Goal: Task Accomplishment & Management: Manage account settings

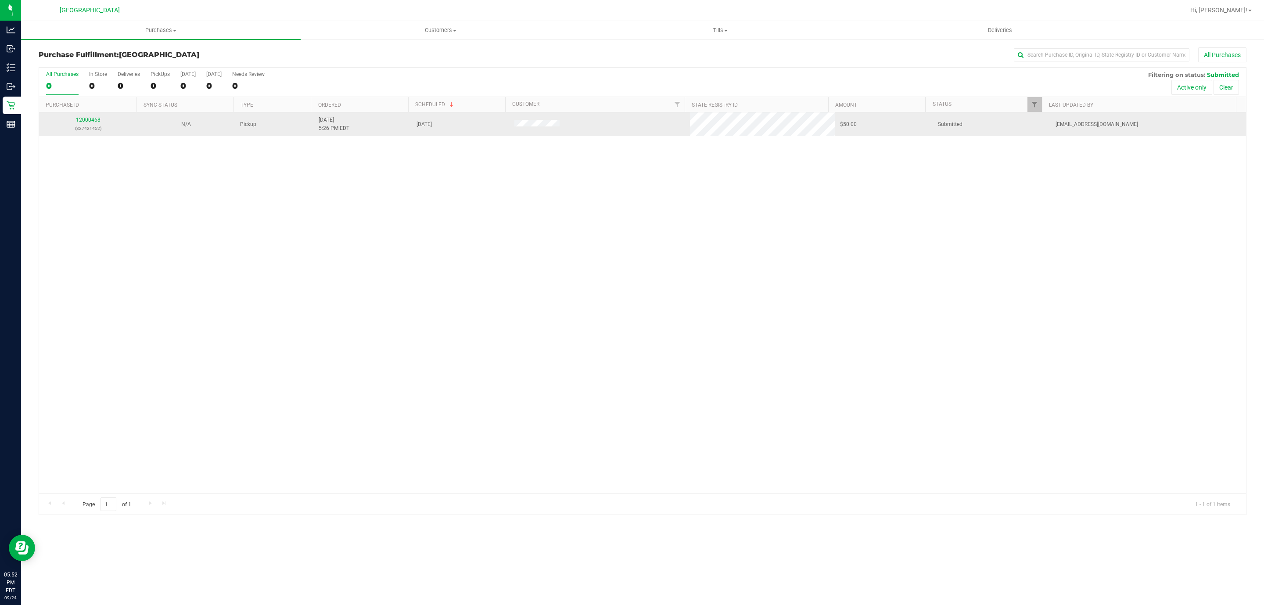
click at [96, 124] on div "12000468 (327421452)" at bounding box center [87, 124] width 87 height 17
click at [91, 122] on link "12000468" at bounding box center [88, 120] width 25 height 6
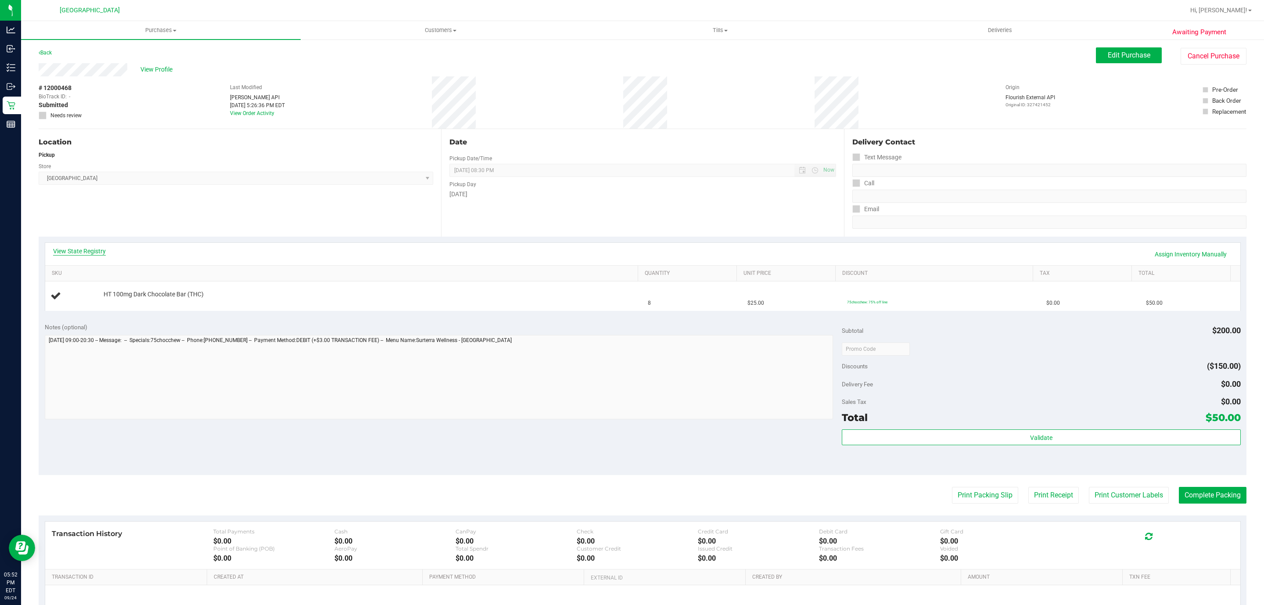
click at [79, 247] on link "View State Registry" at bounding box center [79, 251] width 53 height 9
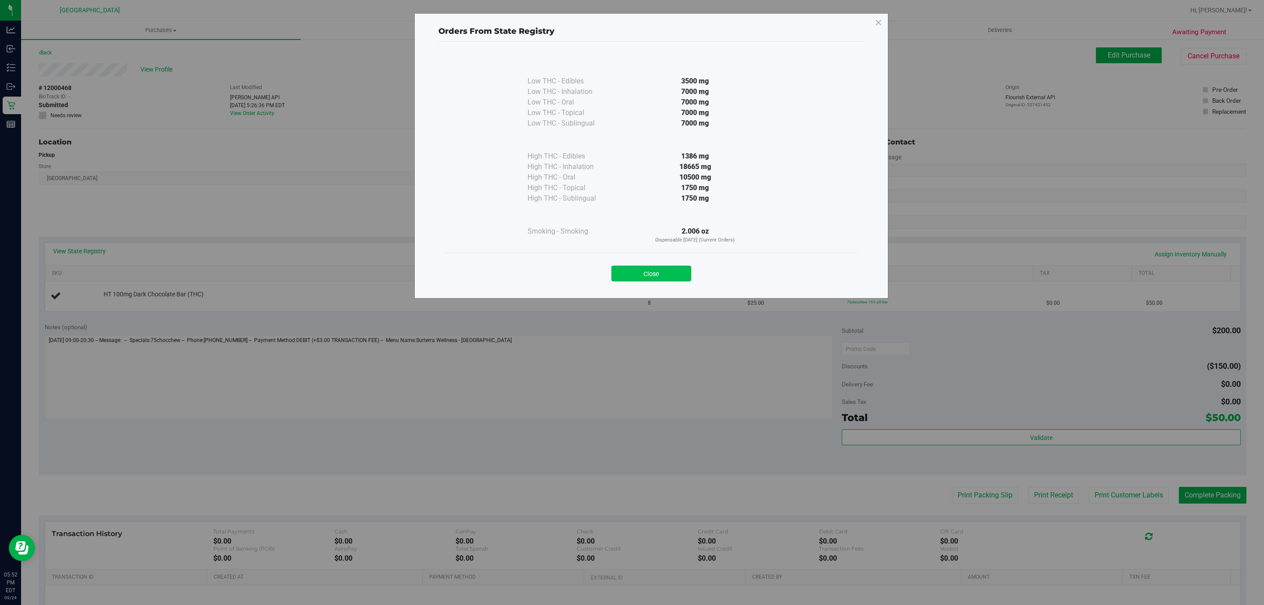
click at [631, 272] on button "Close" at bounding box center [651, 274] width 80 height 16
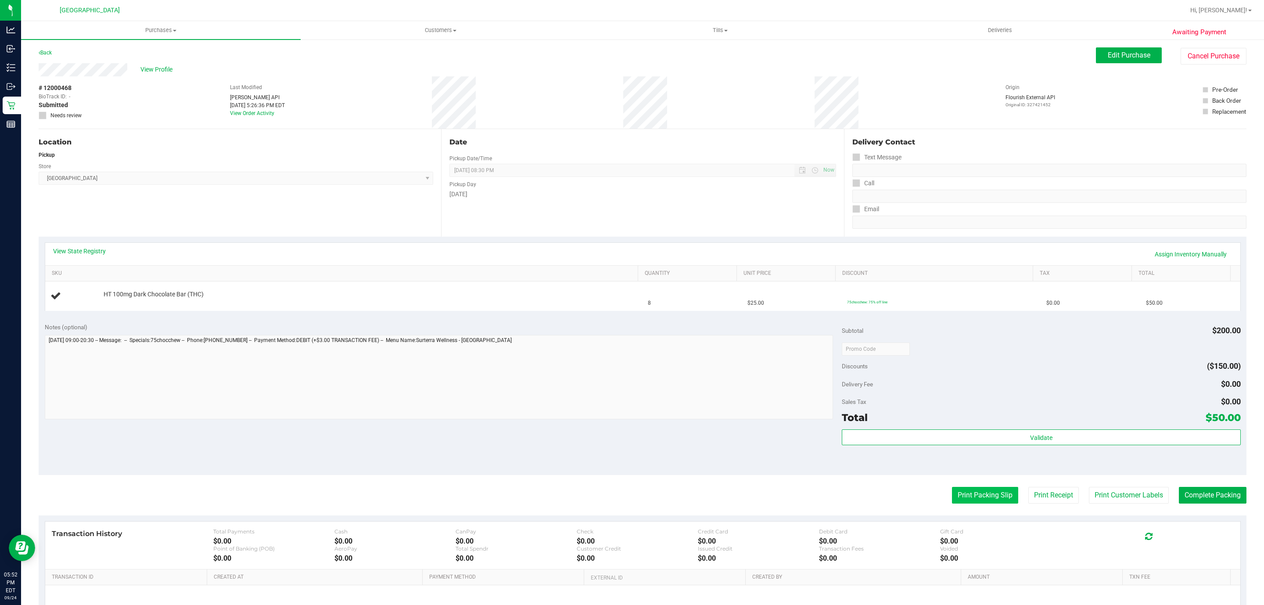
click at [971, 495] on button "Print Packing Slip" at bounding box center [985, 495] width 66 height 17
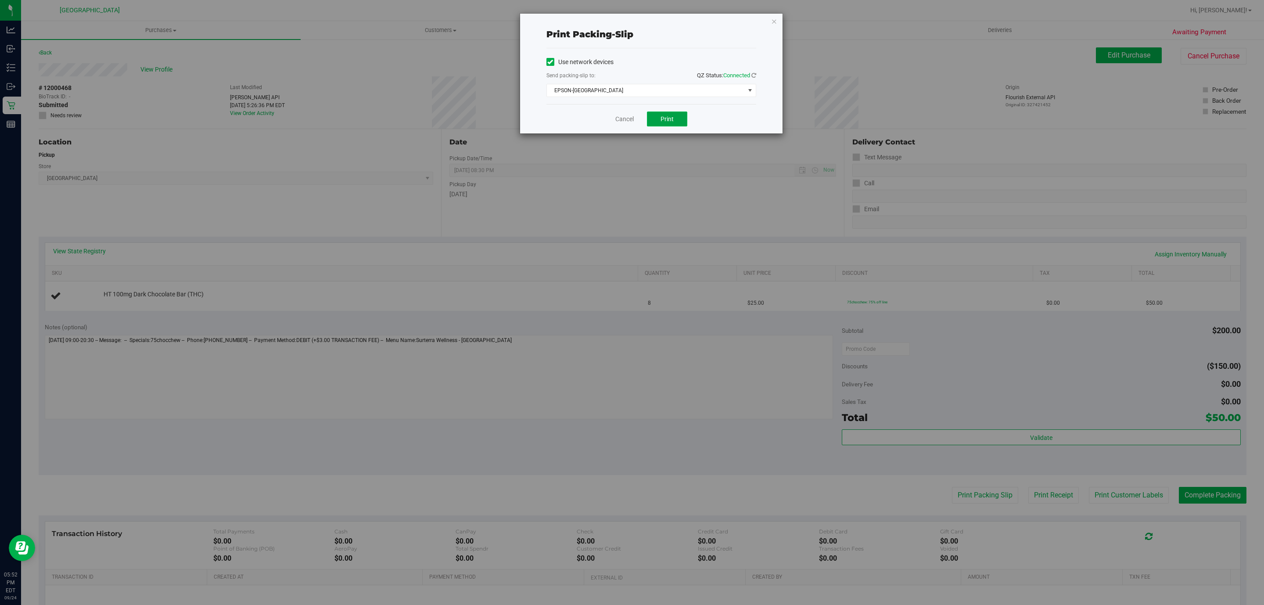
click at [667, 122] on span "Print" at bounding box center [667, 118] width 13 height 7
click at [775, 18] on icon "button" at bounding box center [774, 21] width 6 height 11
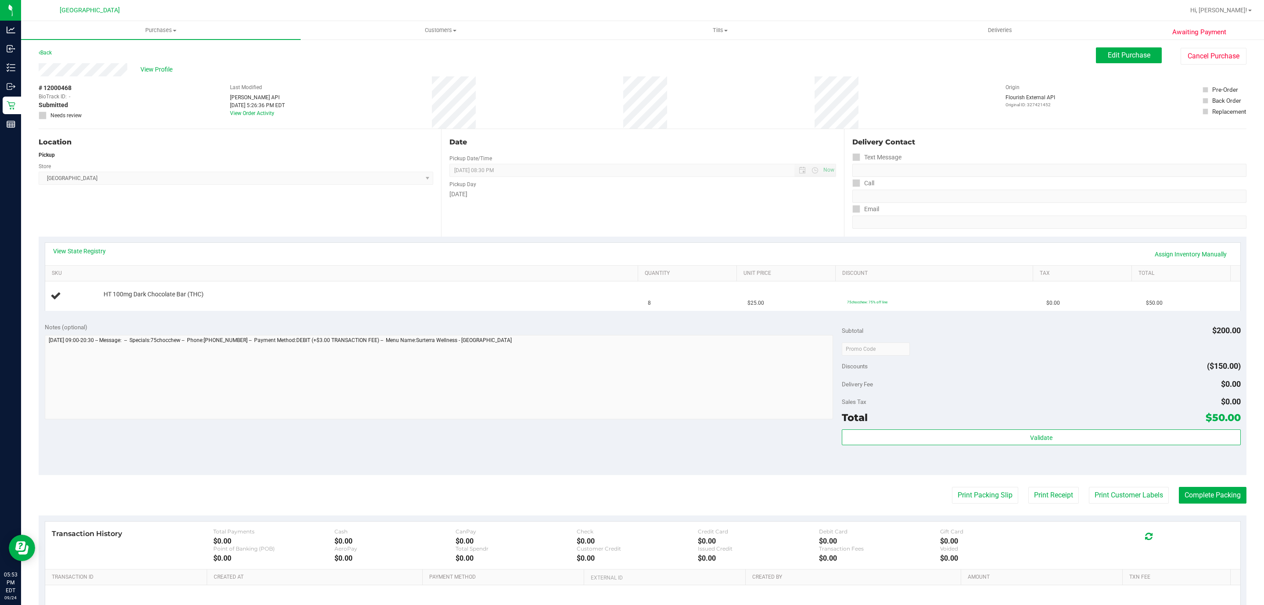
click at [952, 487] on button "Print Packing Slip" at bounding box center [985, 495] width 66 height 17
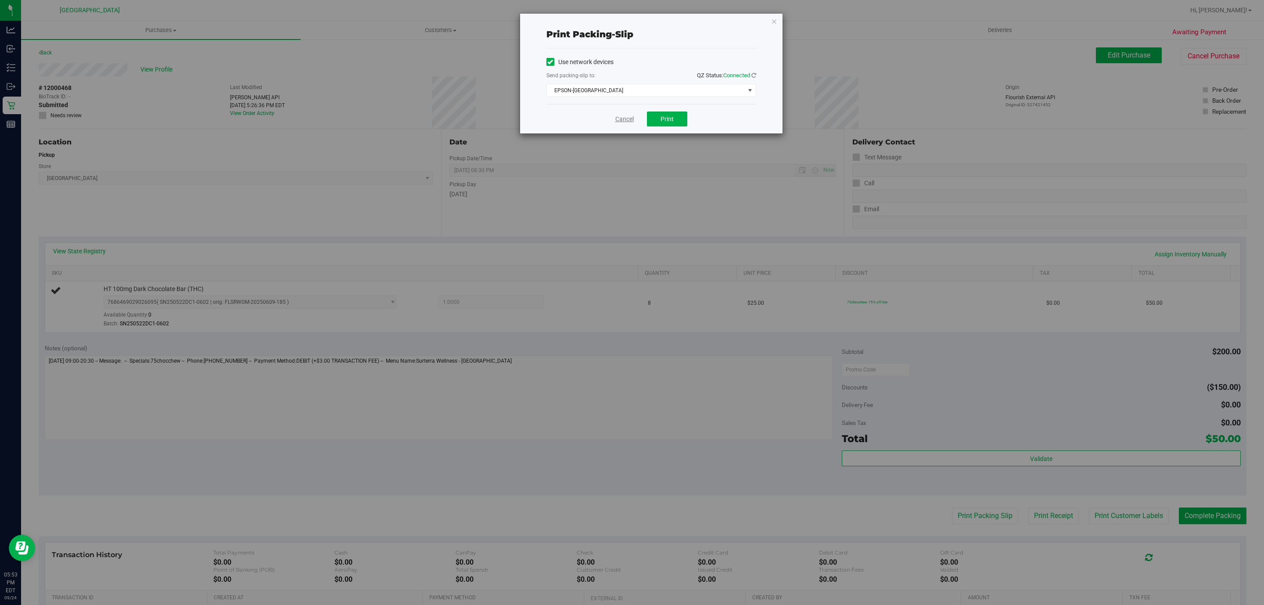
click at [627, 116] on link "Cancel" at bounding box center [624, 119] width 18 height 9
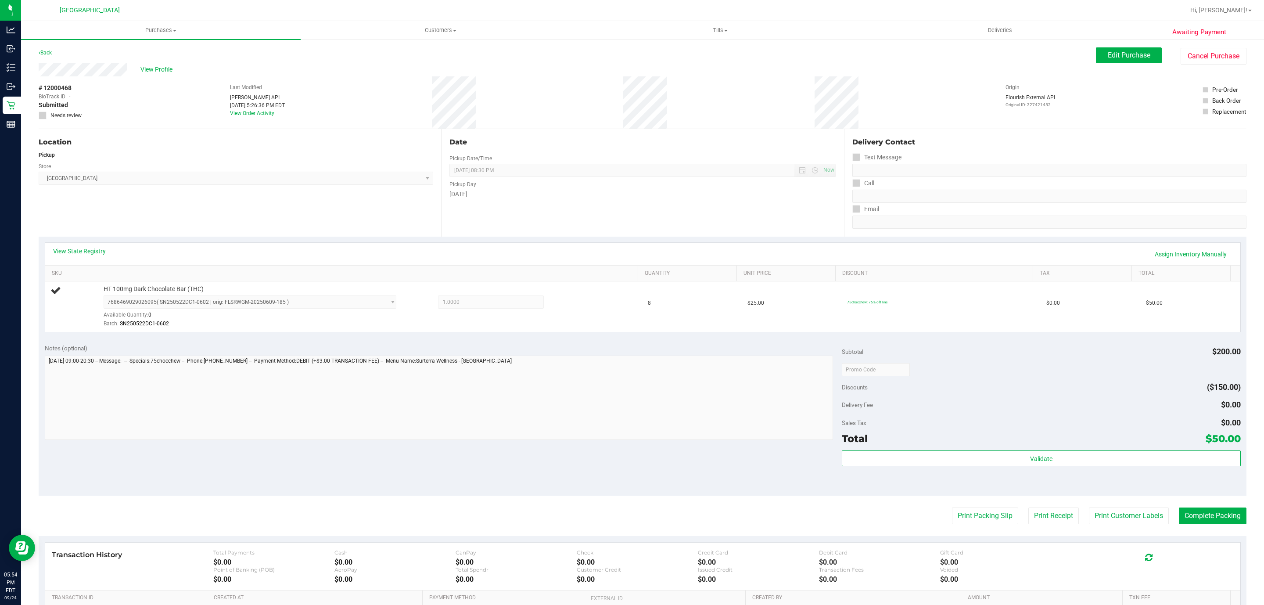
click at [952, 507] on button "Print Packing Slip" at bounding box center [985, 515] width 66 height 17
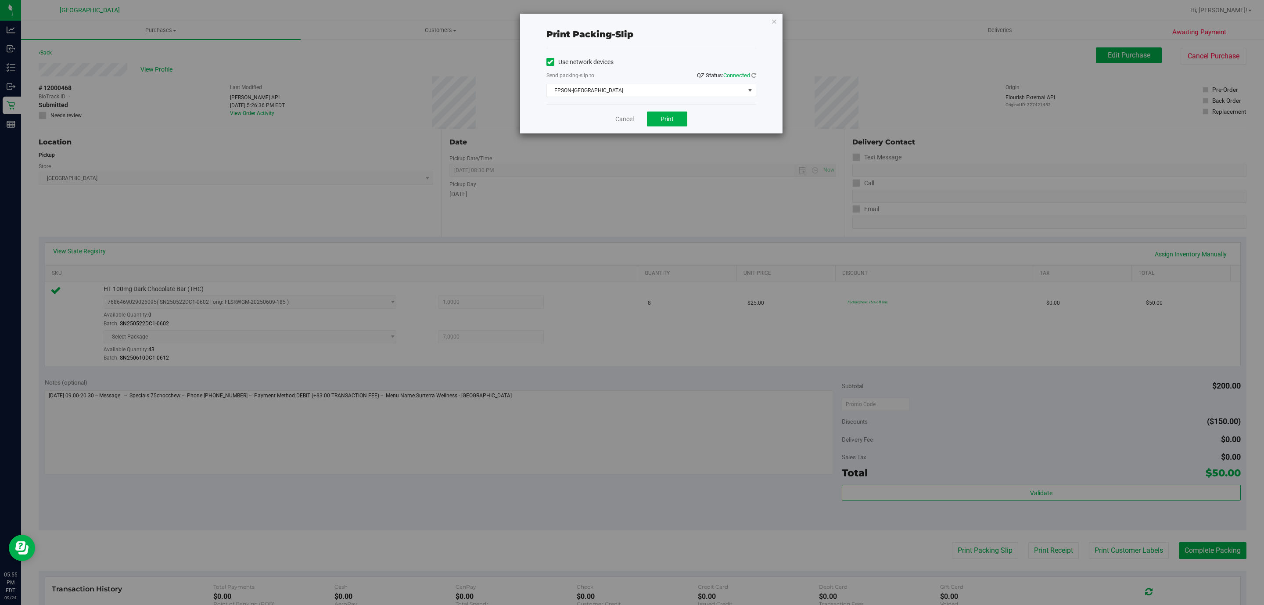
click at [777, 24] on div "Print packing-slip Use network devices Send packing-slip to: QZ Status: Connect…" at bounding box center [651, 74] width 262 height 120
click at [771, 24] on icon "button" at bounding box center [774, 21] width 6 height 11
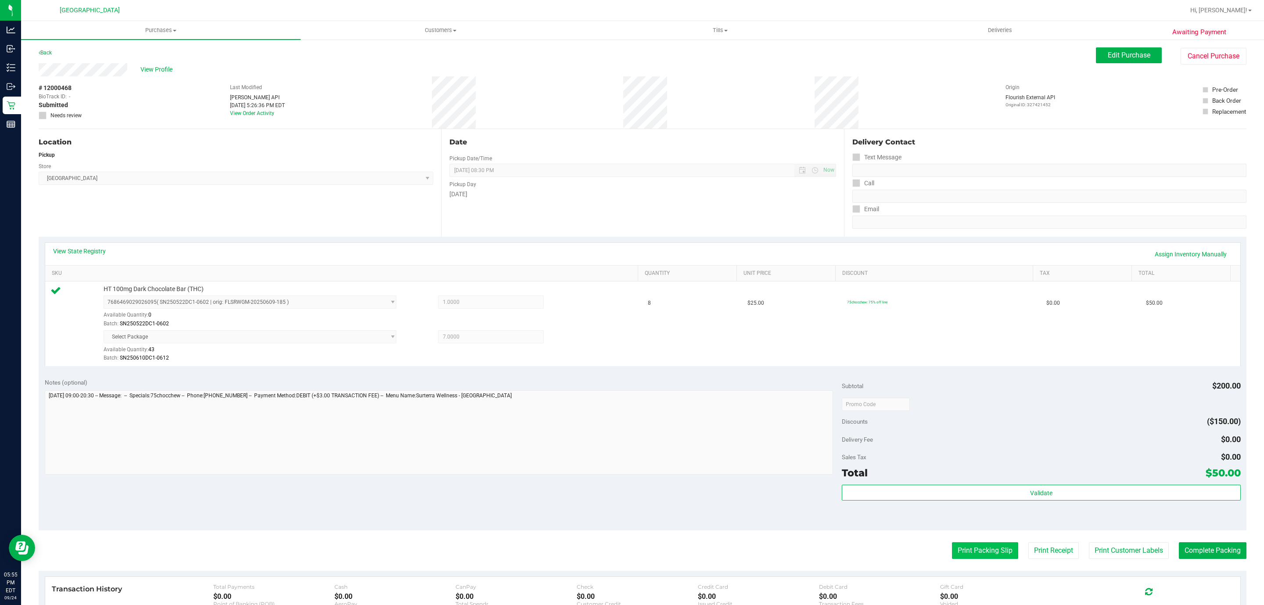
click at [960, 549] on button "Print Packing Slip" at bounding box center [985, 550] width 66 height 17
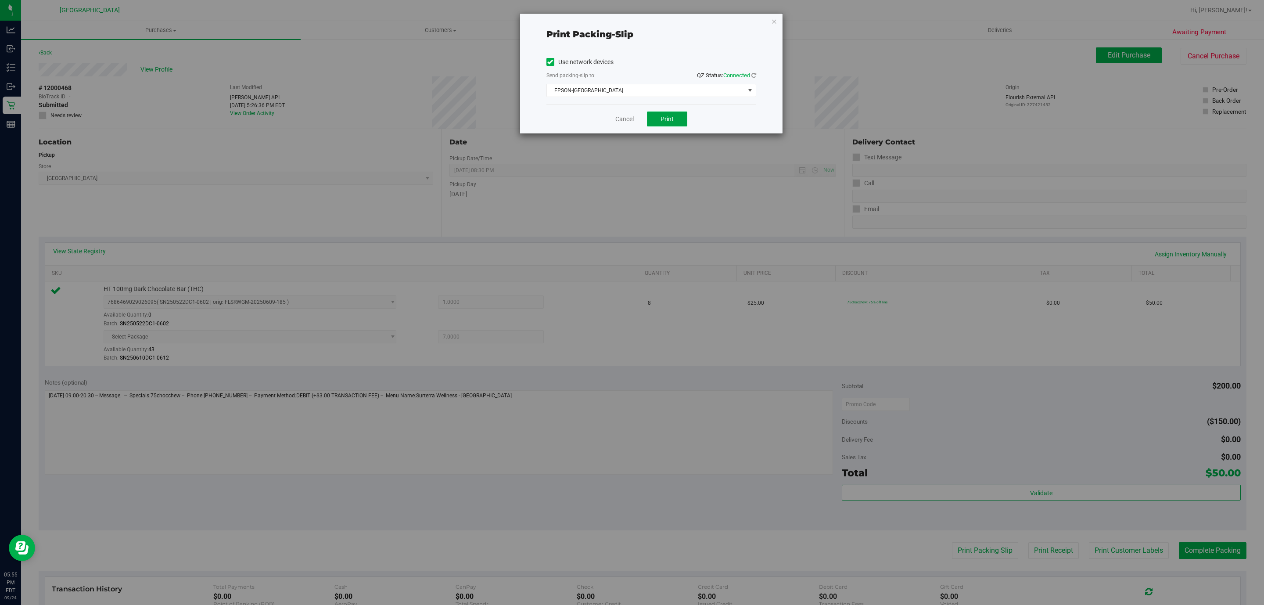
click at [669, 122] on span "Print" at bounding box center [667, 118] width 13 height 7
click at [773, 22] on icon "button" at bounding box center [774, 21] width 6 height 11
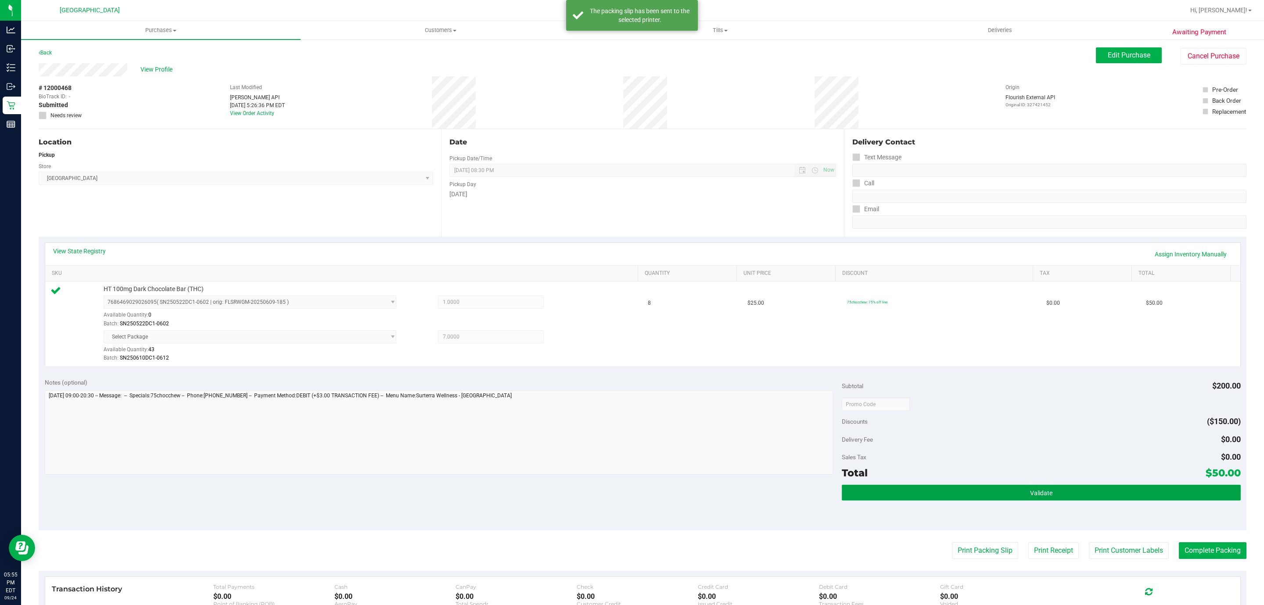
click at [1030, 496] on span "Validate" at bounding box center [1041, 492] width 22 height 7
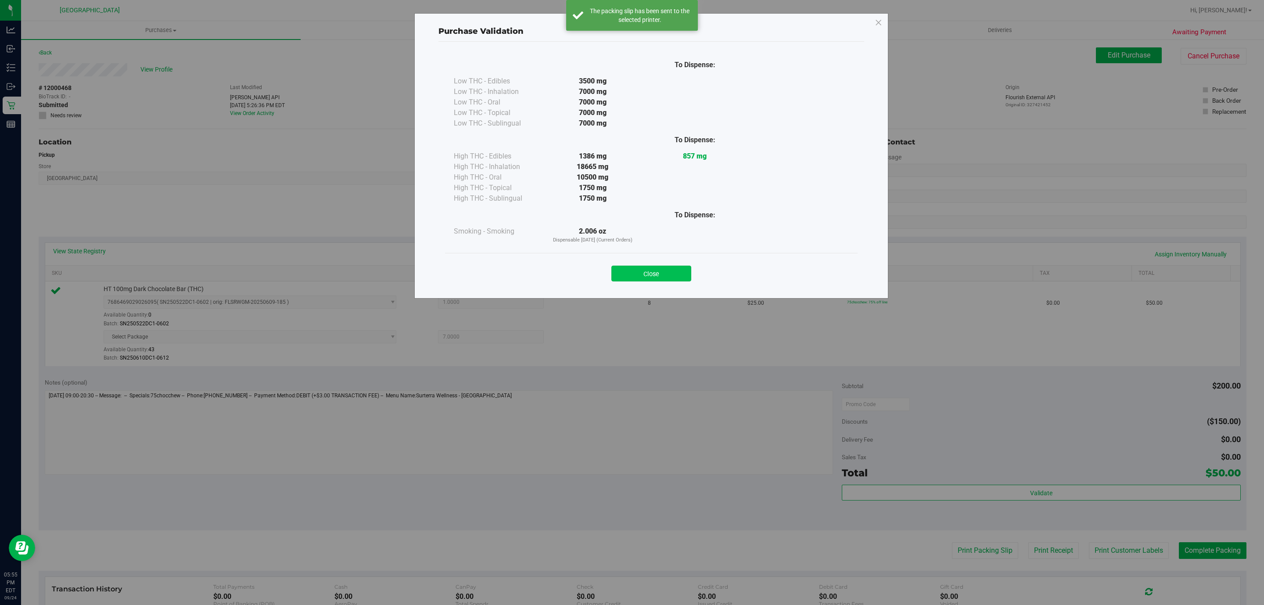
click at [661, 270] on button "Close" at bounding box center [651, 274] width 80 height 16
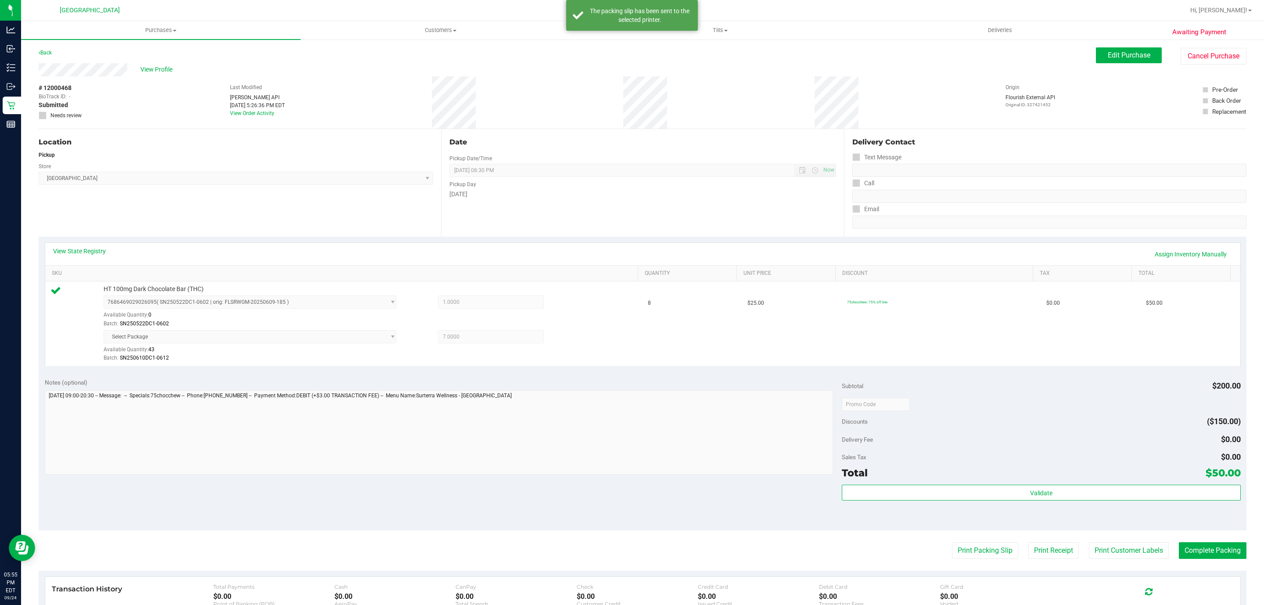
scroll to position [4, 0]
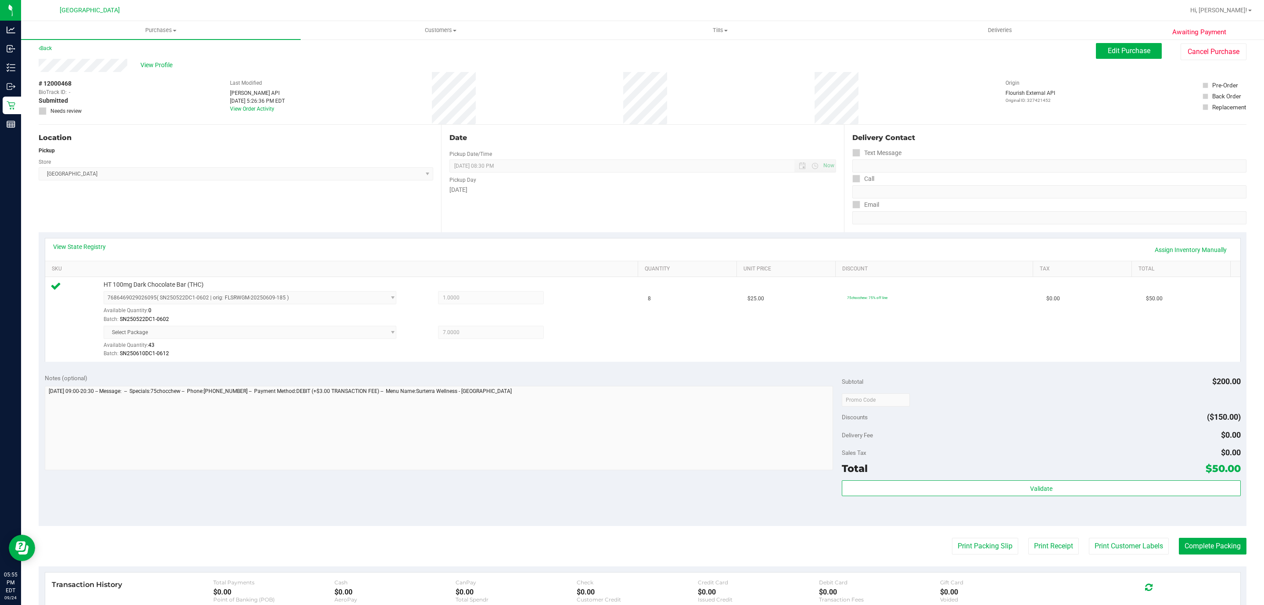
click at [1194, 578] on div "Transaction History Total Payments $0.00 Cash $0.00 CanPay $0.00 Check $0.00 Cr…" at bounding box center [642, 596] width 1195 height 48
click at [1215, 548] on button "Complete Packing" at bounding box center [1213, 546] width 68 height 17
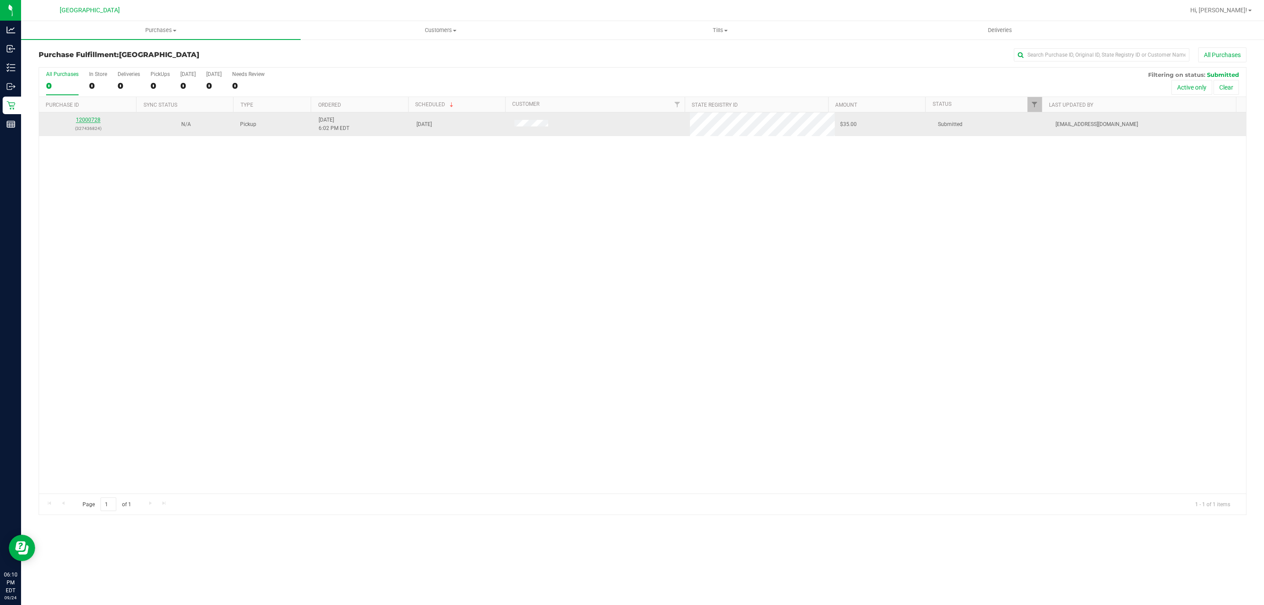
click at [87, 123] on link "12000728" at bounding box center [88, 120] width 25 height 6
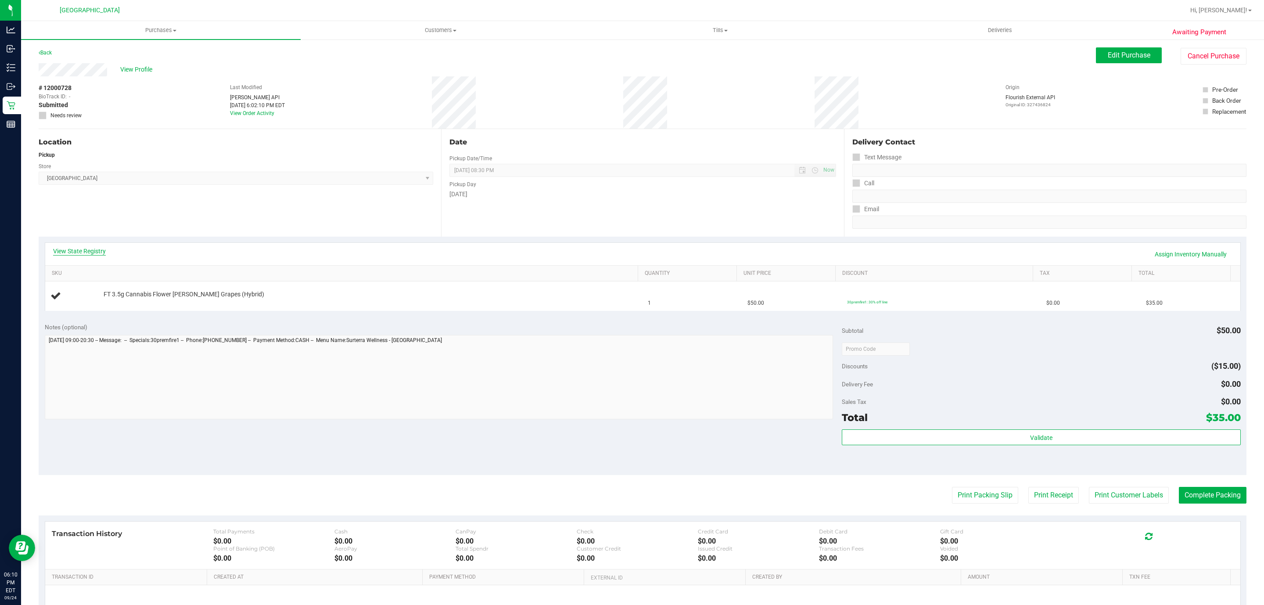
click at [83, 254] on link "View State Registry" at bounding box center [79, 251] width 53 height 9
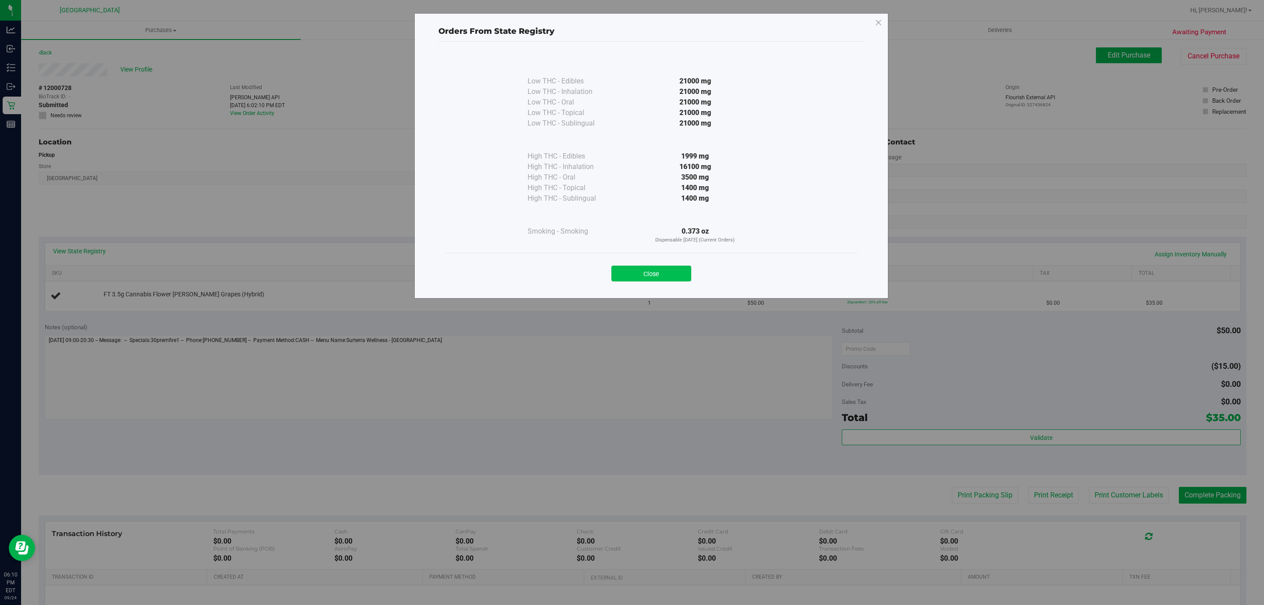
click at [638, 272] on button "Close" at bounding box center [651, 274] width 80 height 16
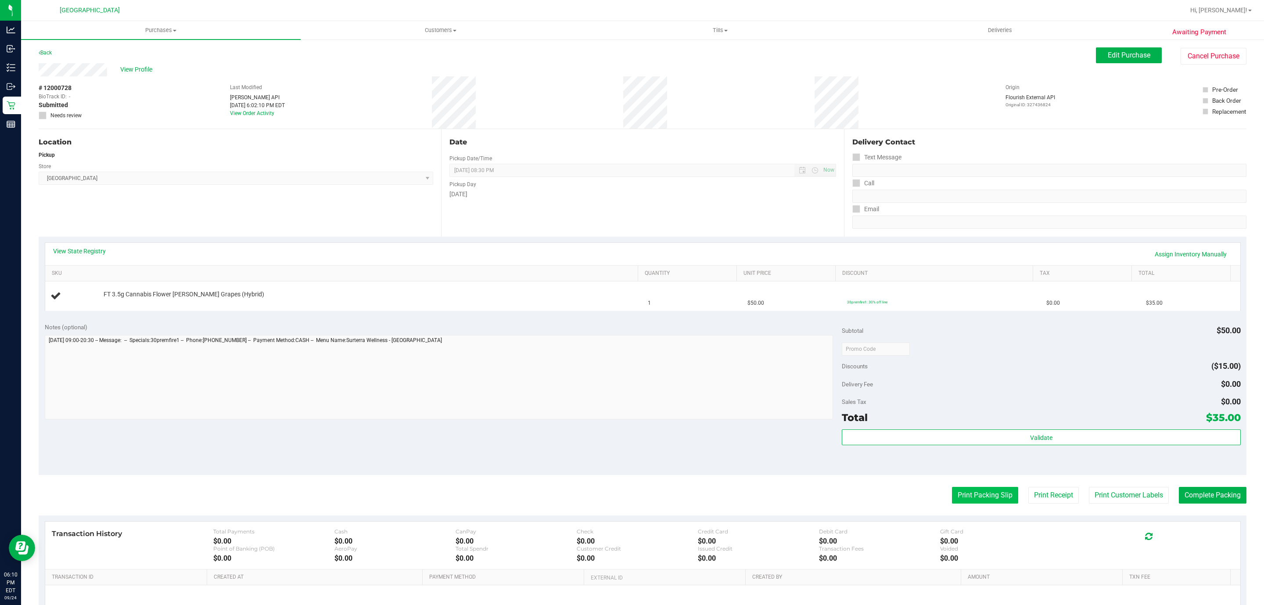
click at [952, 503] on button "Print Packing Slip" at bounding box center [985, 495] width 66 height 17
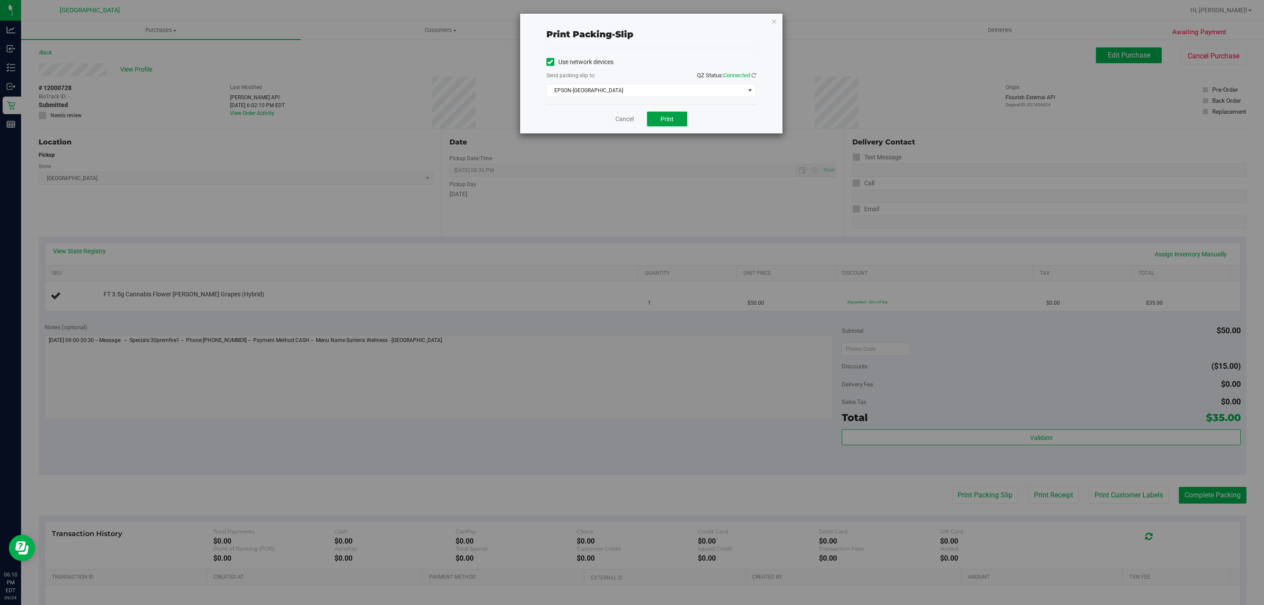
click at [669, 118] on span "Print" at bounding box center [667, 118] width 13 height 7
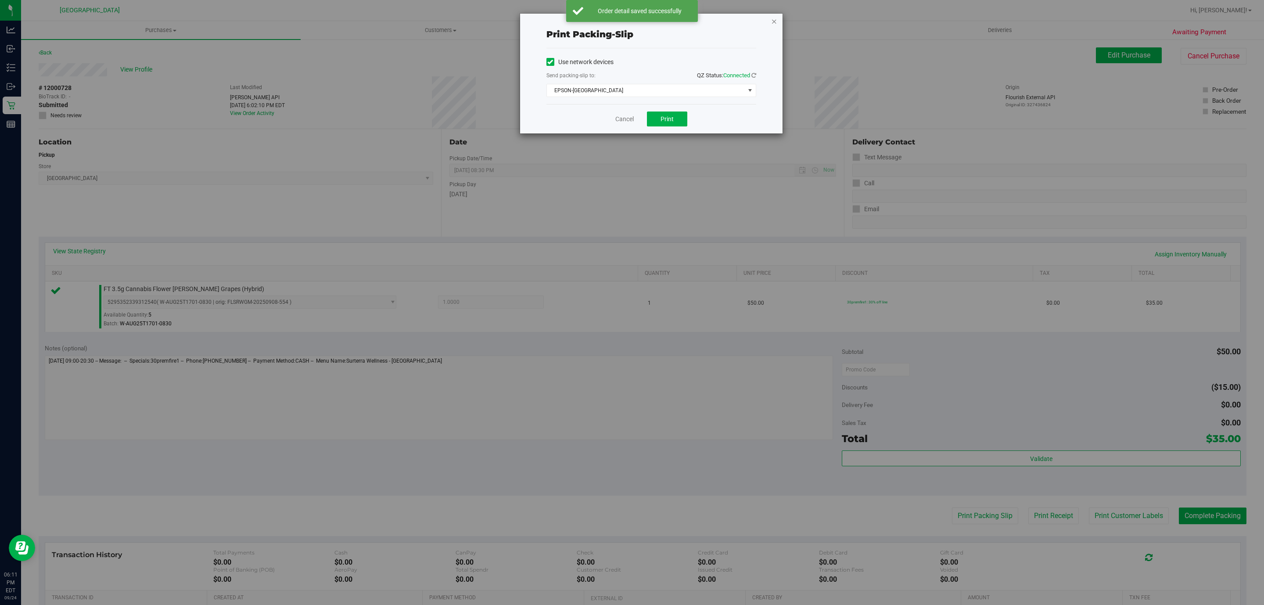
click at [773, 22] on icon "button" at bounding box center [774, 21] width 6 height 11
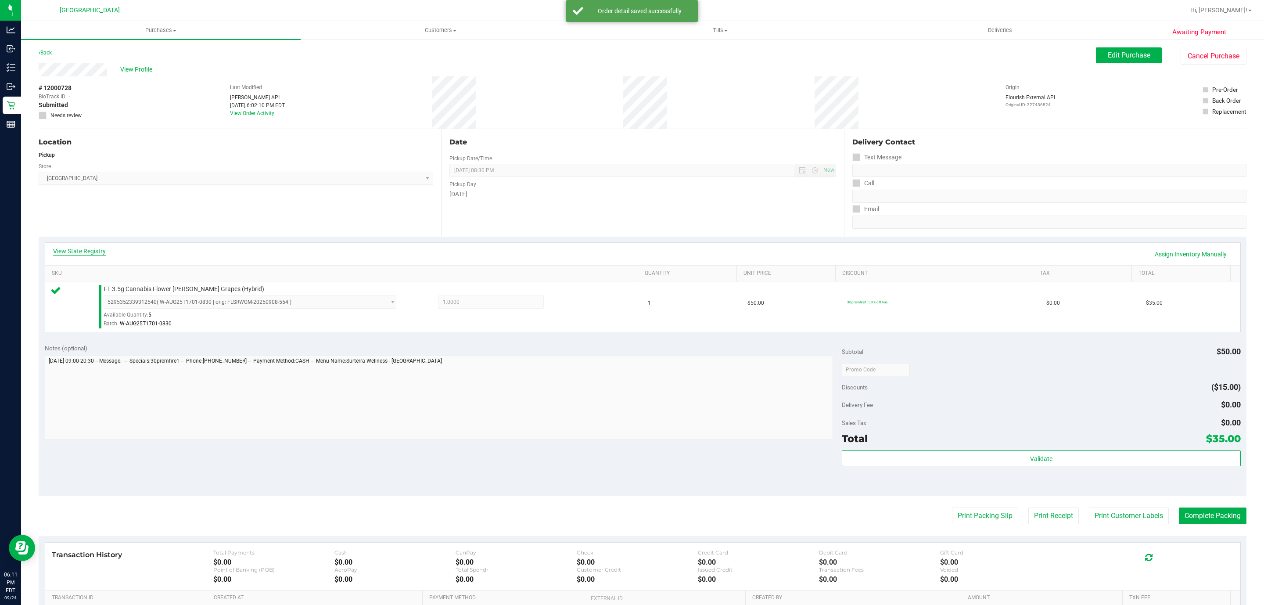
click at [88, 253] on link "View State Registry" at bounding box center [79, 251] width 53 height 9
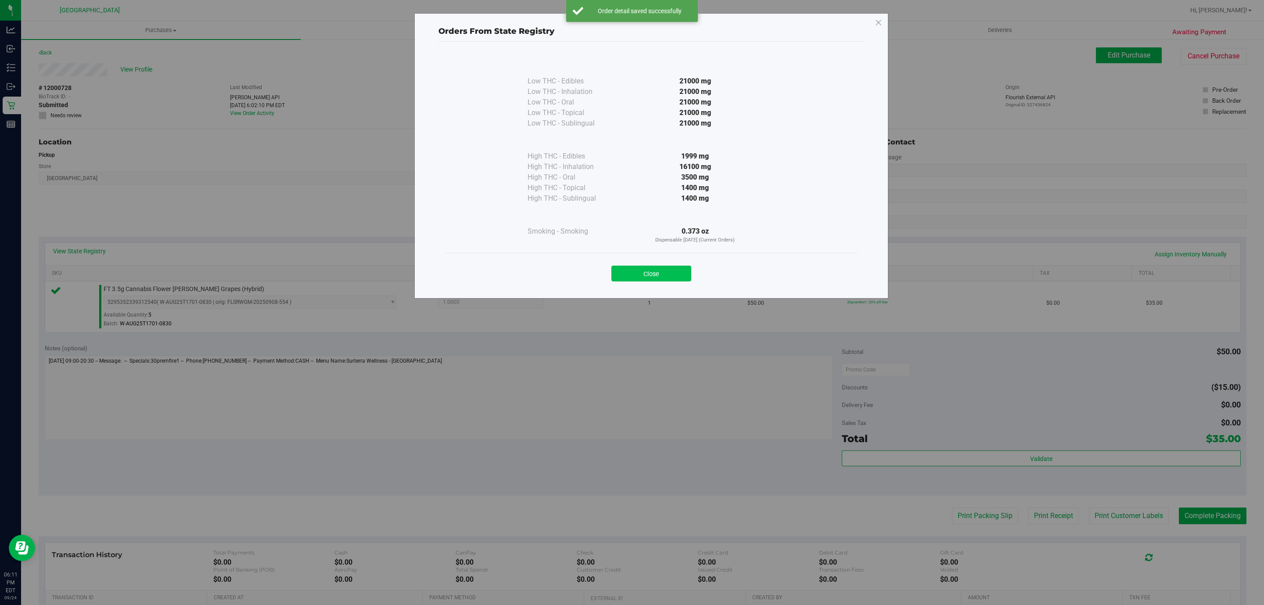
click at [664, 278] on button "Close" at bounding box center [651, 274] width 80 height 16
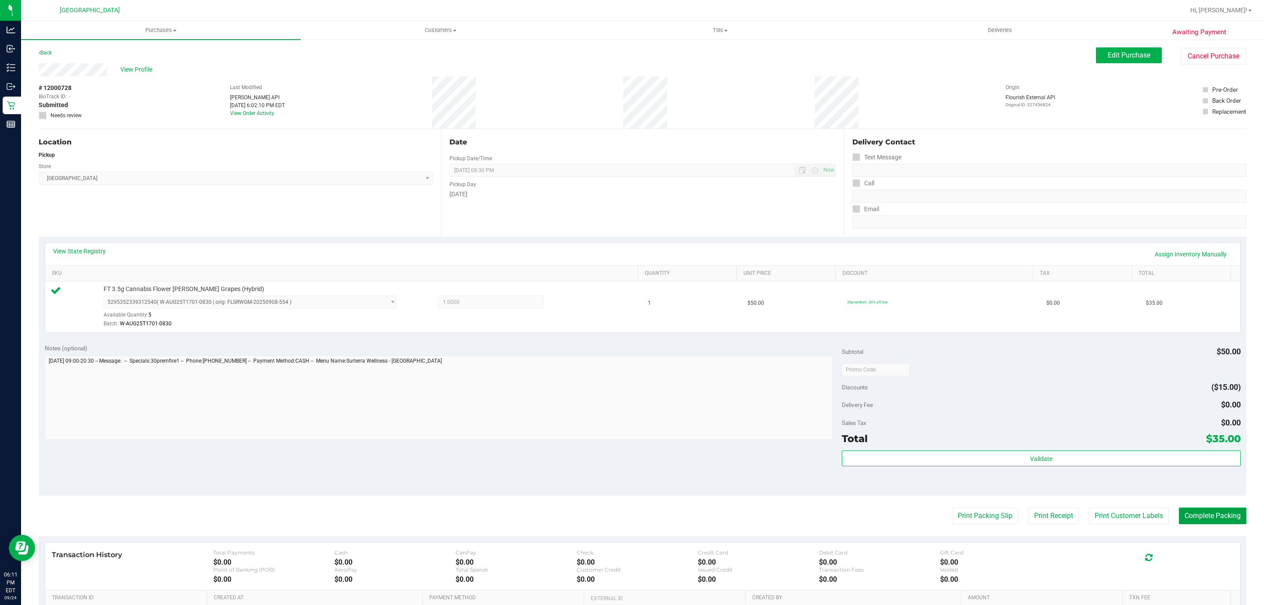
click at [1217, 520] on button "Complete Packing" at bounding box center [1213, 515] width 68 height 17
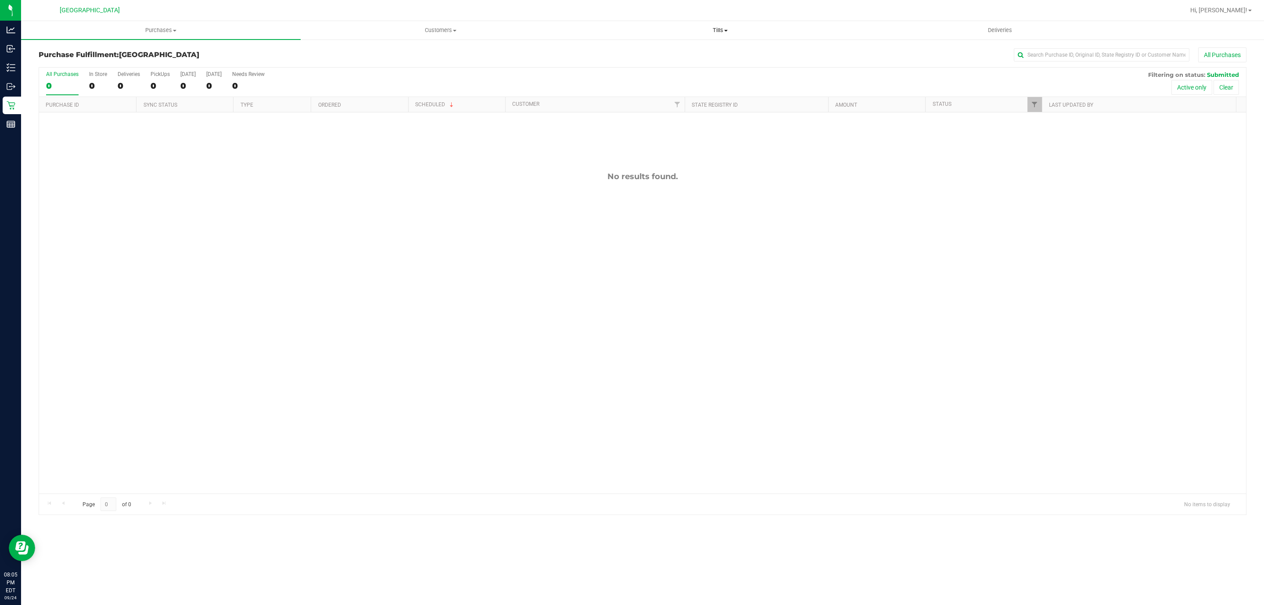
click at [720, 32] on span "Tills" at bounding box center [720, 30] width 279 height 8
click at [691, 52] on li "Manage tills" at bounding box center [720, 53] width 280 height 11
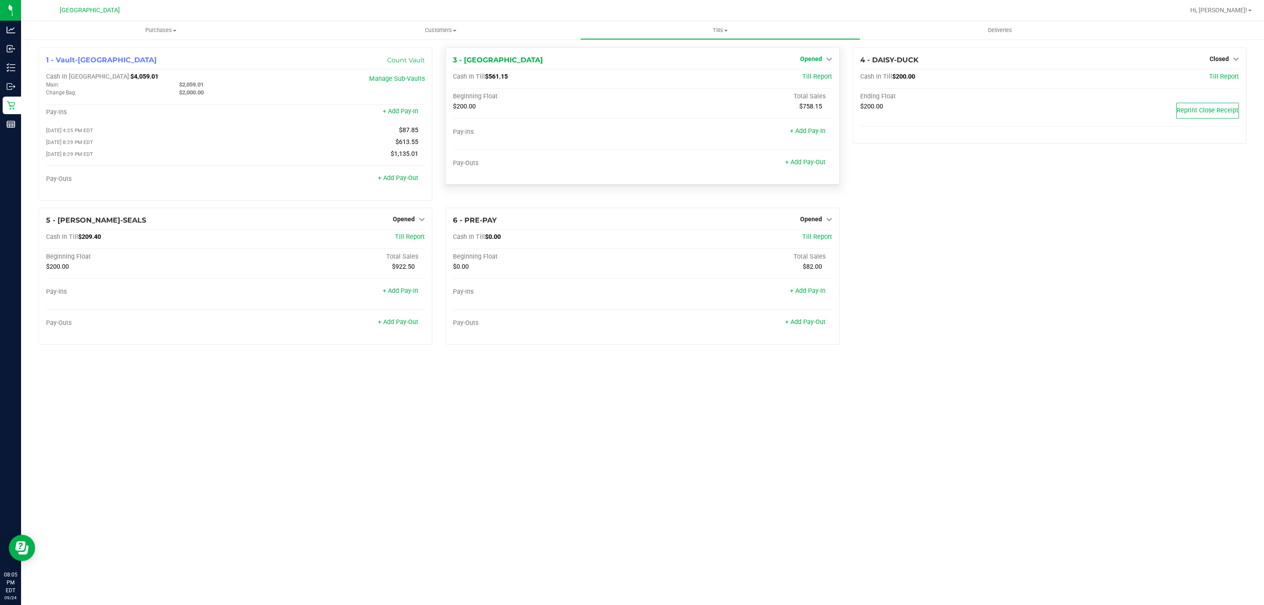
click at [806, 58] on span "Opened" at bounding box center [811, 58] width 22 height 7
click at [814, 72] on div "Close Till" at bounding box center [812, 77] width 65 height 11
click at [814, 79] on link "Close Till" at bounding box center [812, 77] width 24 height 7
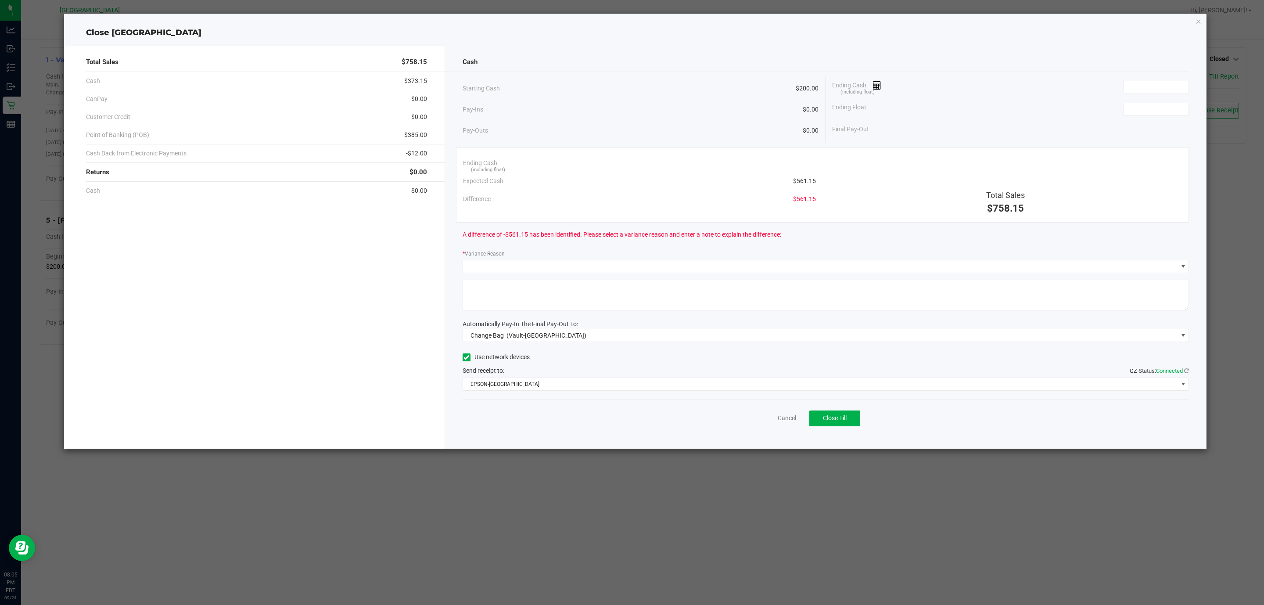
click at [1138, 78] on div "Ending Cash (including float)" at bounding box center [1010, 87] width 357 height 22
click at [1137, 85] on input at bounding box center [1156, 87] width 65 height 12
click at [1158, 88] on input "200" at bounding box center [1156, 87] width 65 height 12
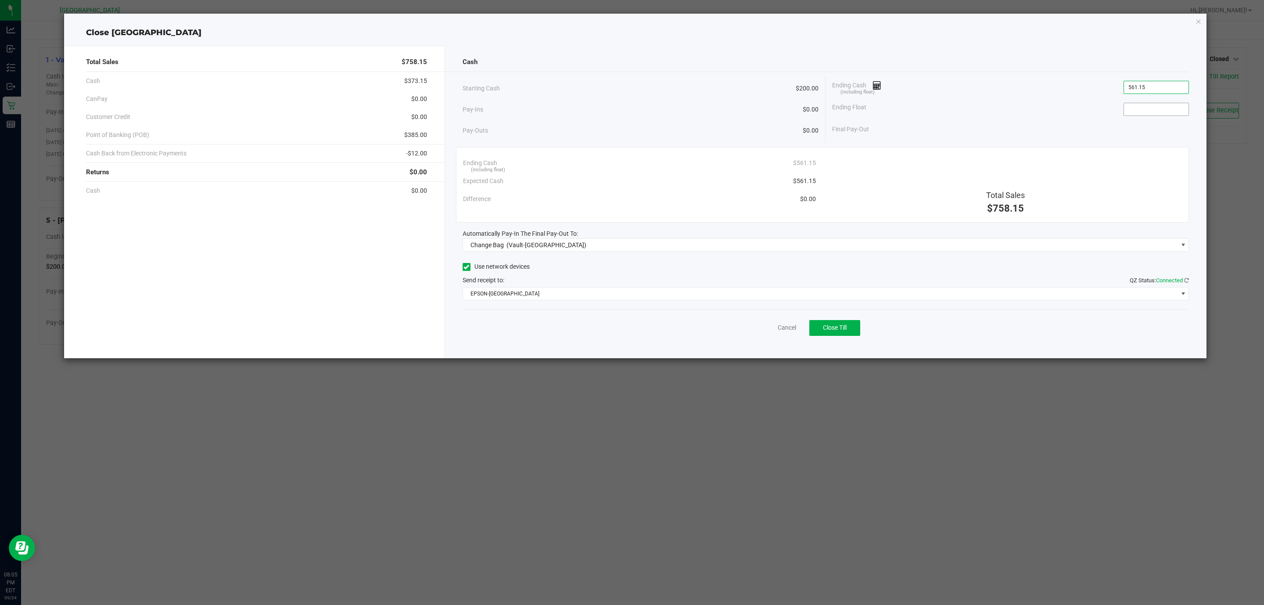
type input "$561.15"
click at [1140, 111] on input at bounding box center [1156, 109] width 65 height 12
type input "$200.00"
click at [509, 251] on div "Change Bag (Vault-Deerfield Beach)" at bounding box center [527, 245] width 120 height 16
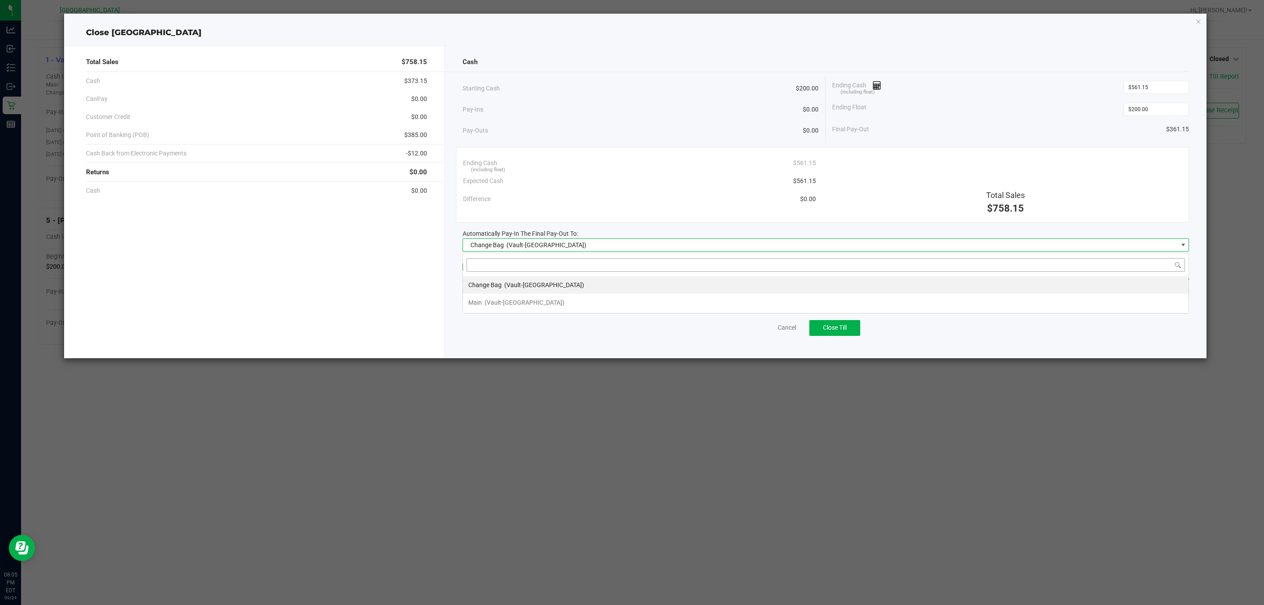
scroll to position [13, 727]
click at [526, 299] on span "(Vault-[GEOGRAPHIC_DATA])" at bounding box center [525, 302] width 80 height 7
click at [523, 299] on span "EPSON-CYPRUS" at bounding box center [820, 294] width 715 height 12
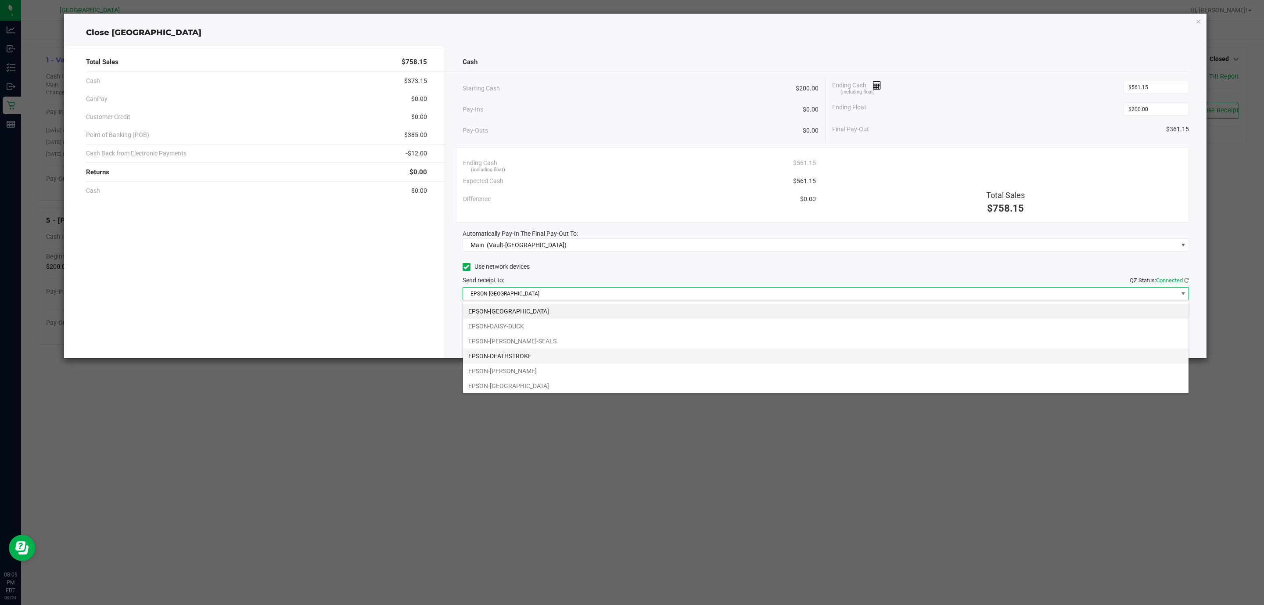
drag, startPoint x: 521, startPoint y: 347, endPoint x: 516, endPoint y: 361, distance: 15.0
click at [516, 361] on ul "EPSON-CYPRUS EPSON-DAISY-DUCK EPSON-DAN-SEALS EPSON-DEATHSTROKE EPSON-LEE-PERRY…" at bounding box center [826, 371] width 726 height 134
click at [516, 361] on li "EPSON-DEATHSTROKE" at bounding box center [826, 356] width 726 height 15
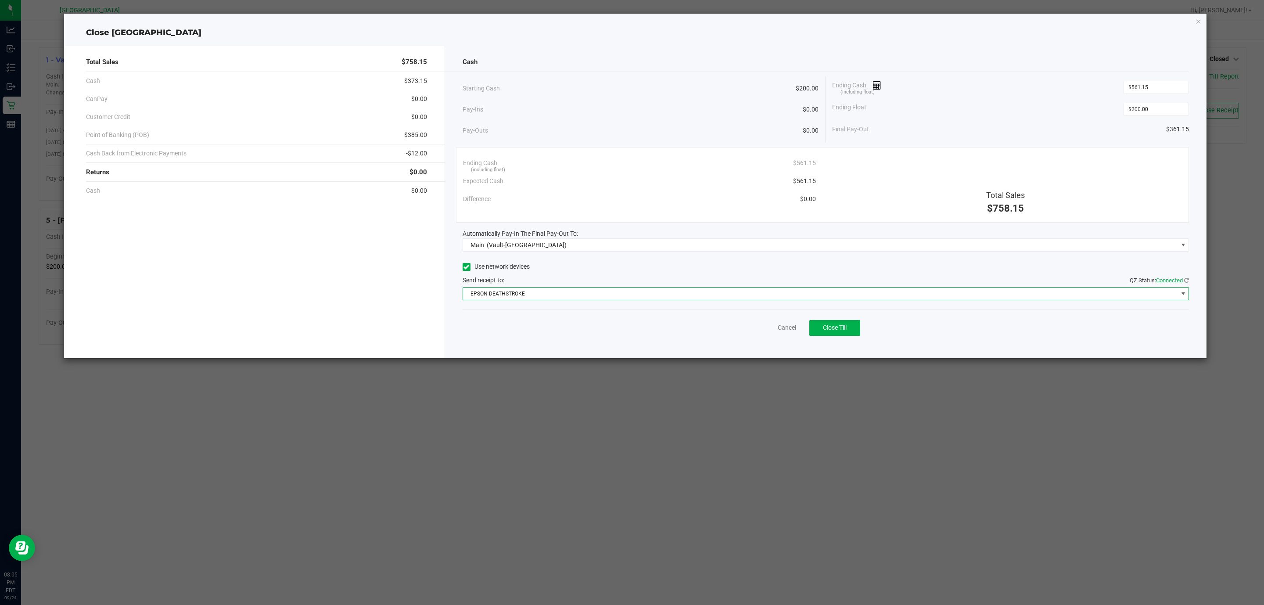
click at [332, 300] on div "Total Sales $758.15 Cash $373.15 CanPay $0.00 Customer Credit $0.00 Point of Ba…" at bounding box center [254, 202] width 381 height 313
click at [1195, 22] on div "Close CYPRUS Total Sales $758.15 Cash $373.15 CanPay $0.00 Customer Credit $0.0…" at bounding box center [635, 186] width 1143 height 345
click at [1196, 22] on icon "button" at bounding box center [1199, 21] width 6 height 11
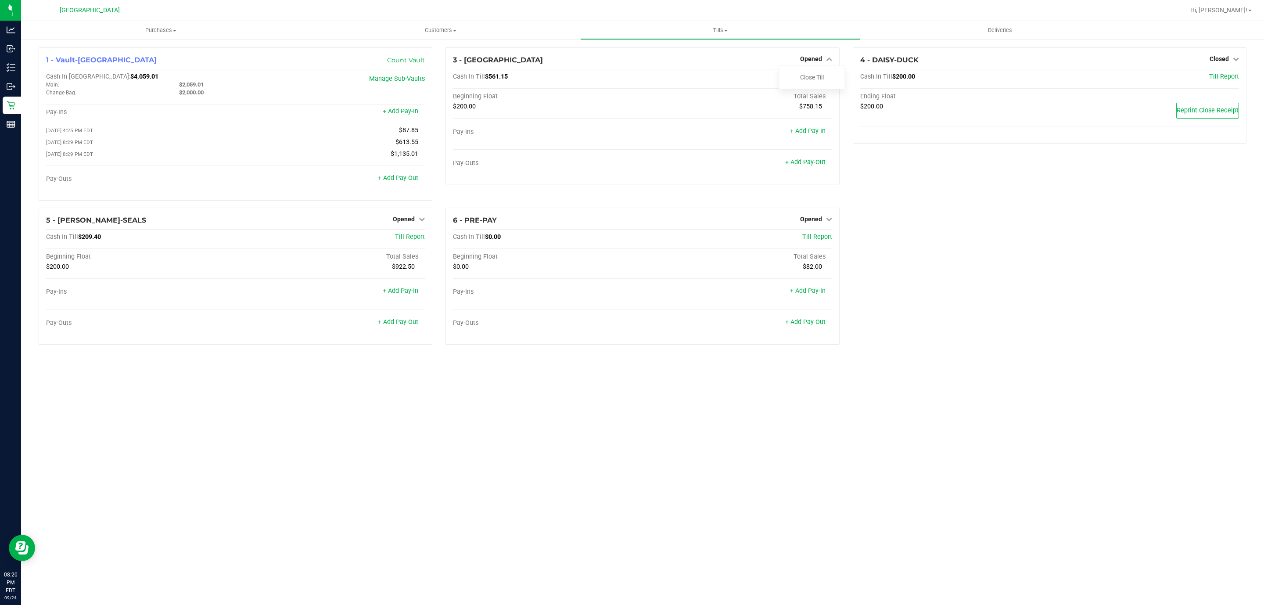
click at [1113, 261] on div "1 - Vault-Deerfield Beach Count Vault Cash In Vault: $4,059.01 Main: $2,059.01 …" at bounding box center [642, 199] width 1221 height 304
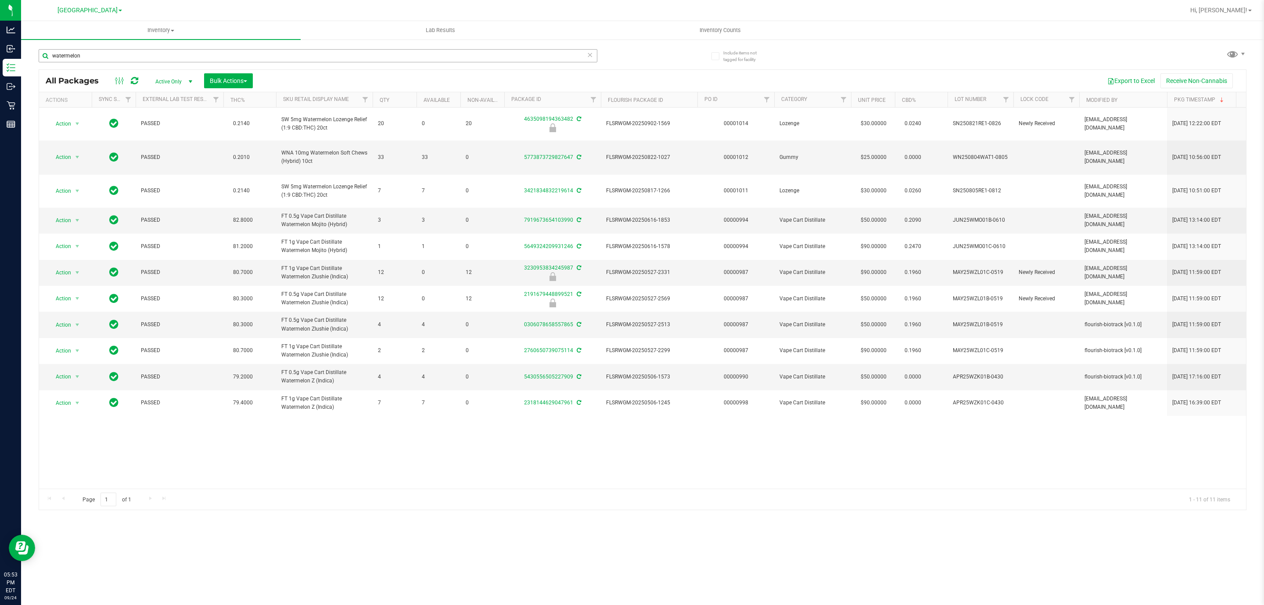
click at [284, 53] on input "watermelon" at bounding box center [318, 55] width 559 height 13
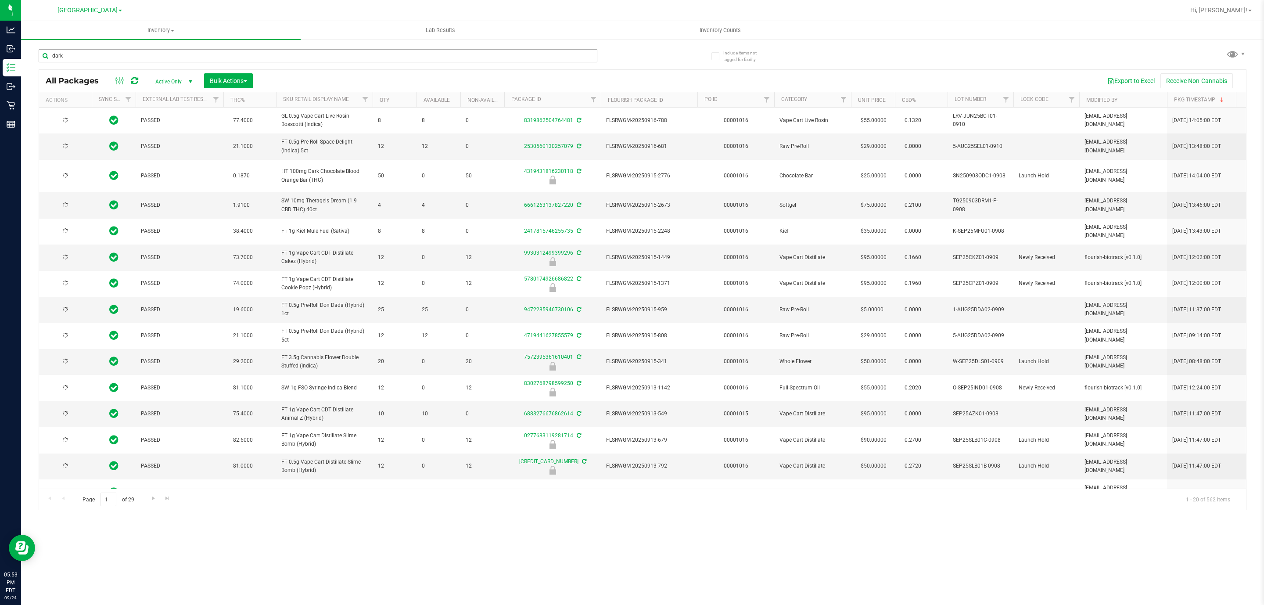
type input "dark"
type input "[DATE]"
type input "dark choc"
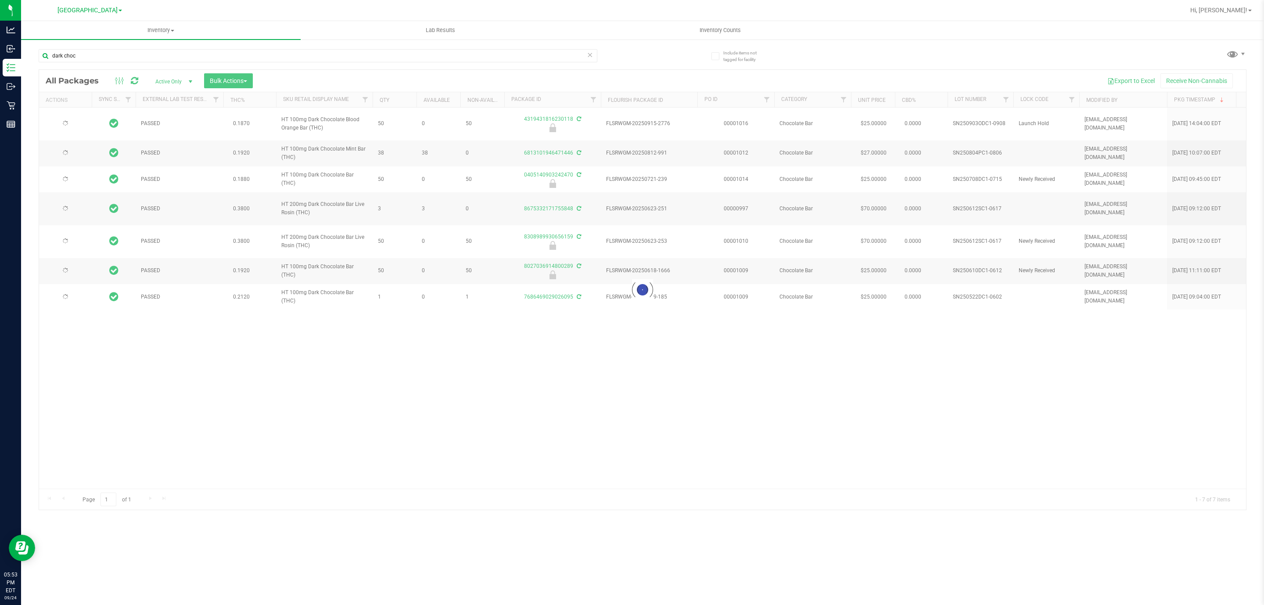
type input "[DATE]"
type input "2026-02-14"
type input "2026-01-18"
type input "2025-12-23"
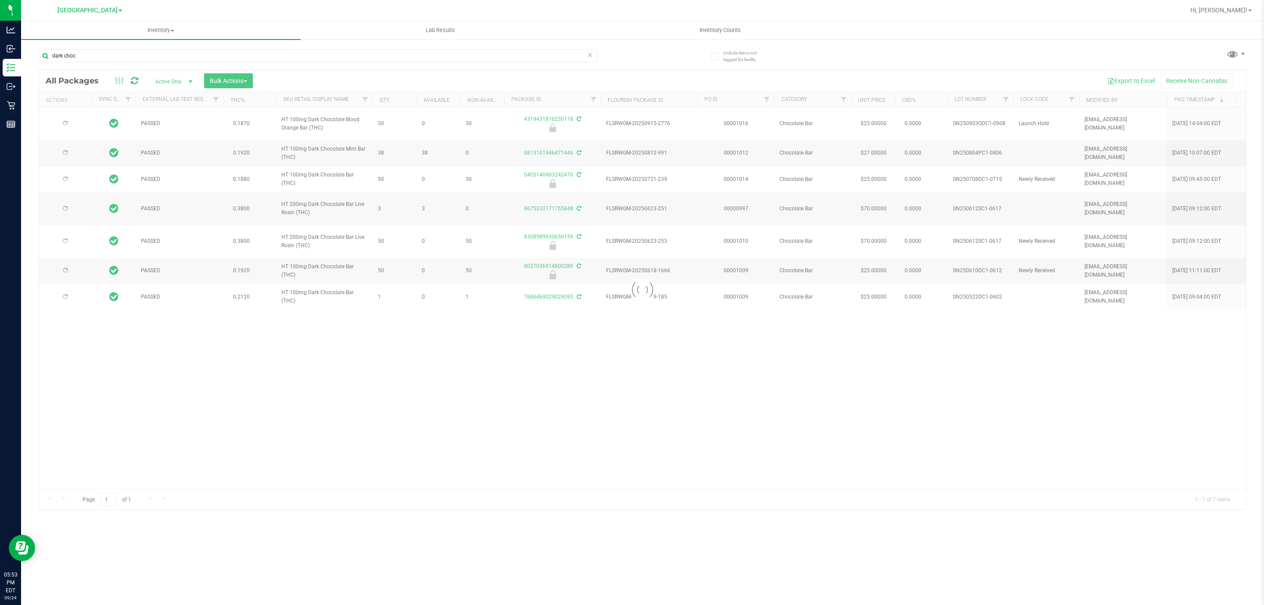
type input "2025-12-21"
type input "2025-12-01"
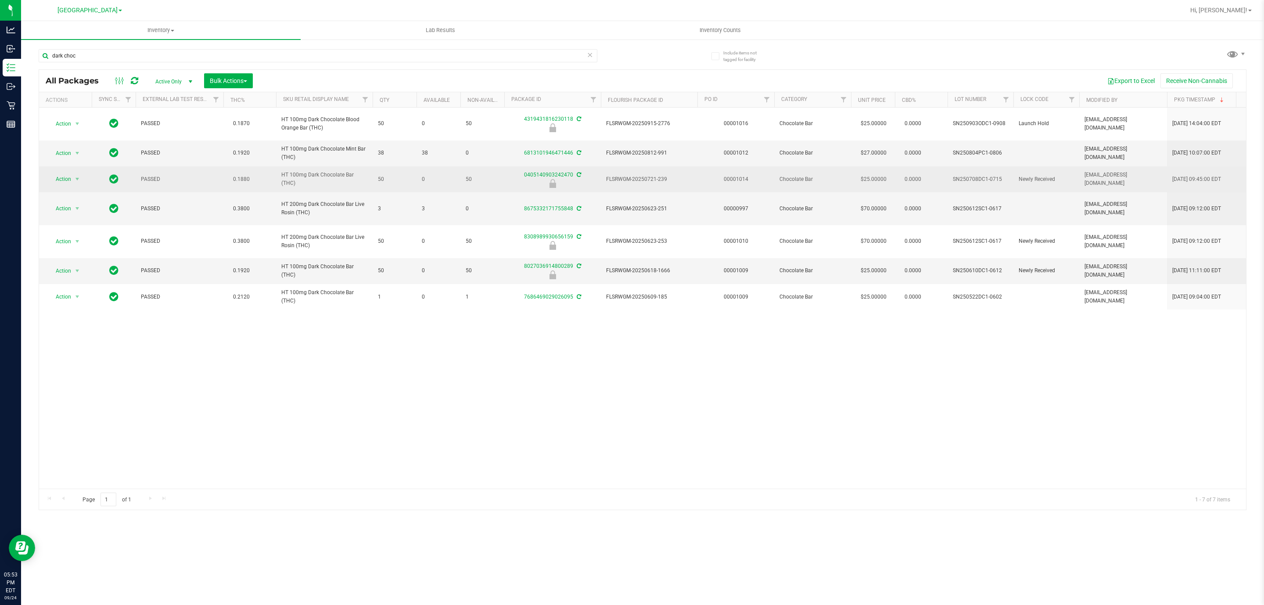
click at [328, 176] on span "HT 100mg Dark Chocolate Bar (THC)" at bounding box center [324, 179] width 86 height 17
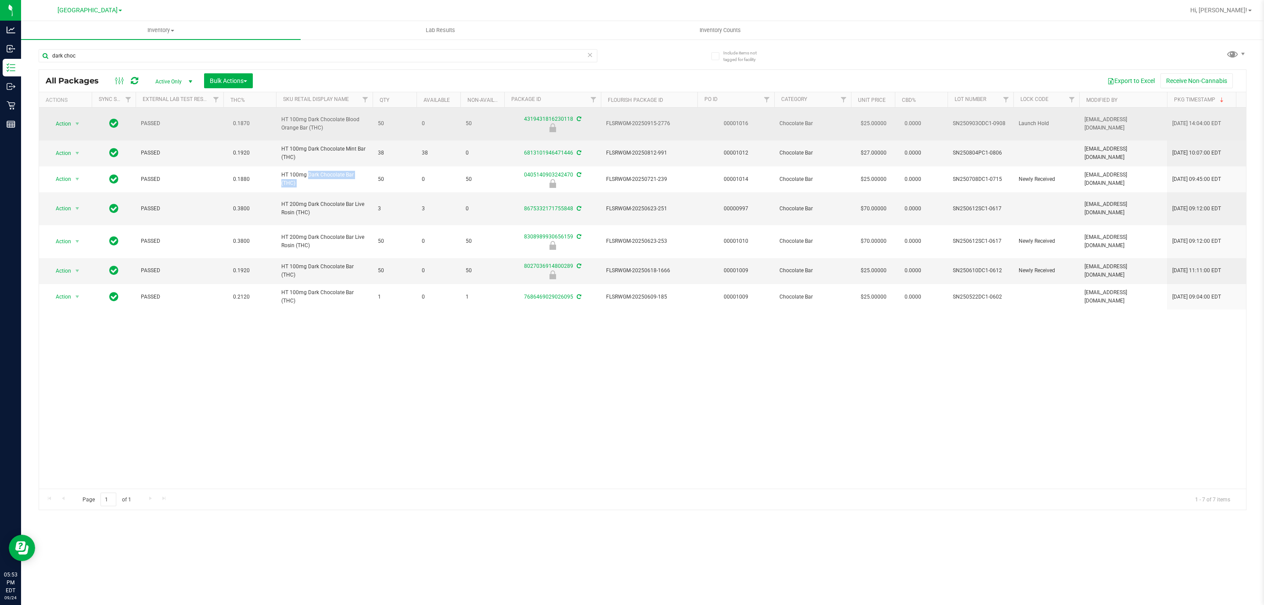
copy tr "HT 100mg Dark Chocolate Bar (THC)"
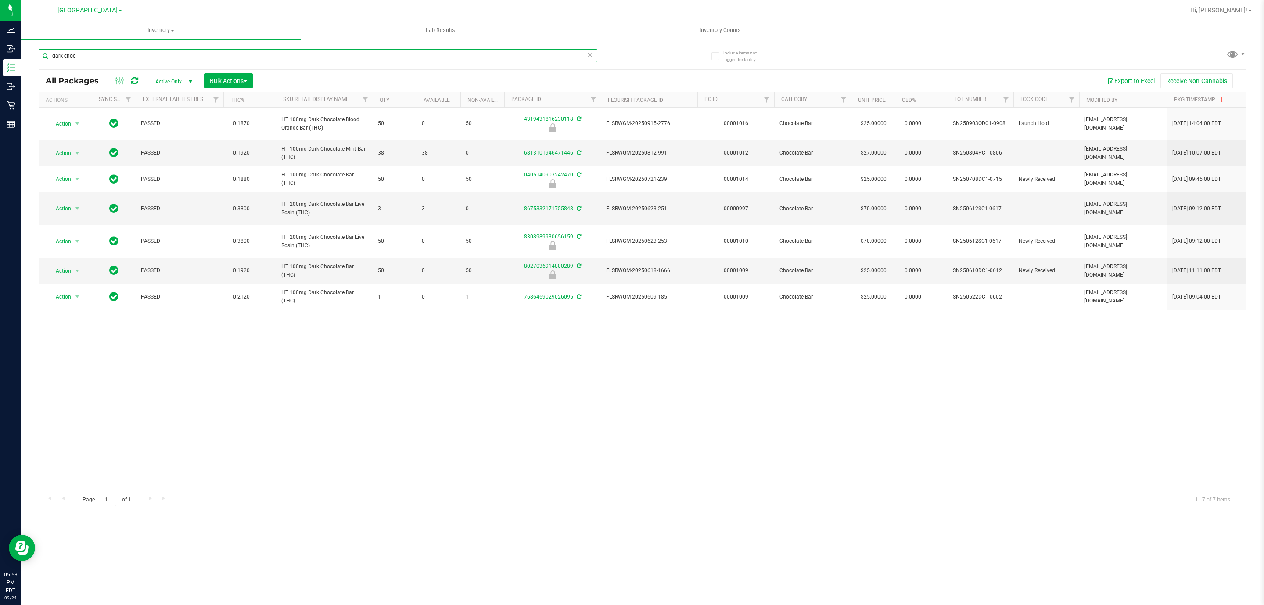
click at [185, 55] on input "dark choc" at bounding box center [318, 55] width 559 height 13
paste input "HT 100mg Dark Chocolate Bar (THC)"
type input "HT 100mg Dark Chocolate Bar (THC)"
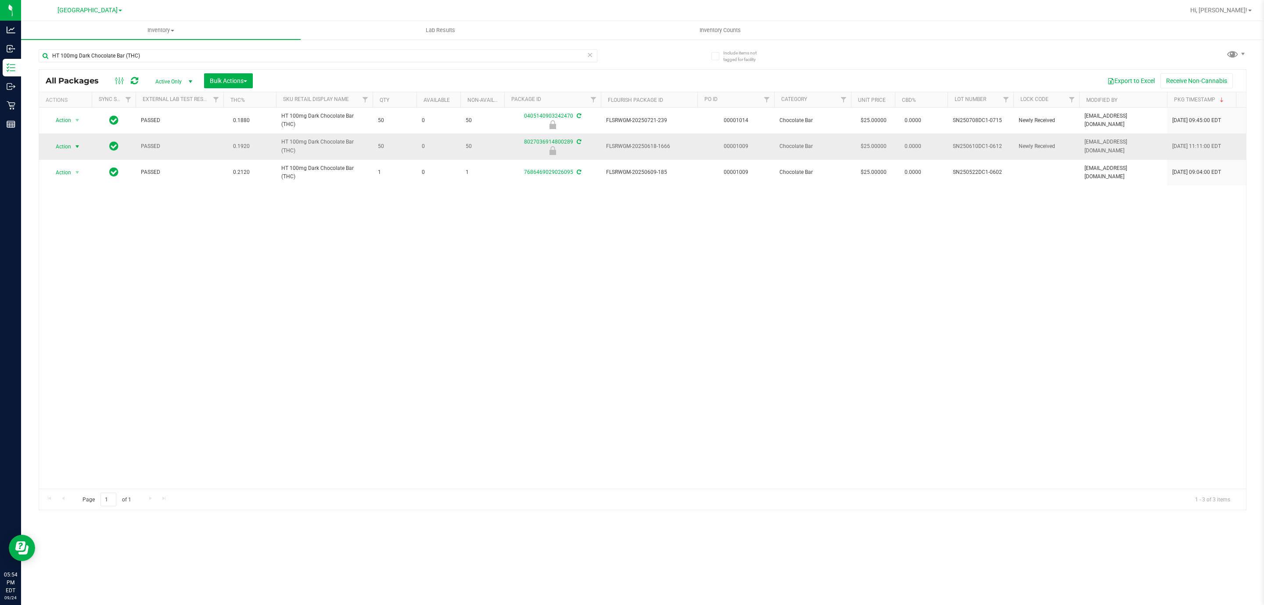
click at [59, 142] on span "Action" at bounding box center [60, 146] width 24 height 12
click at [61, 247] on li "Unlock package" at bounding box center [76, 240] width 57 height 13
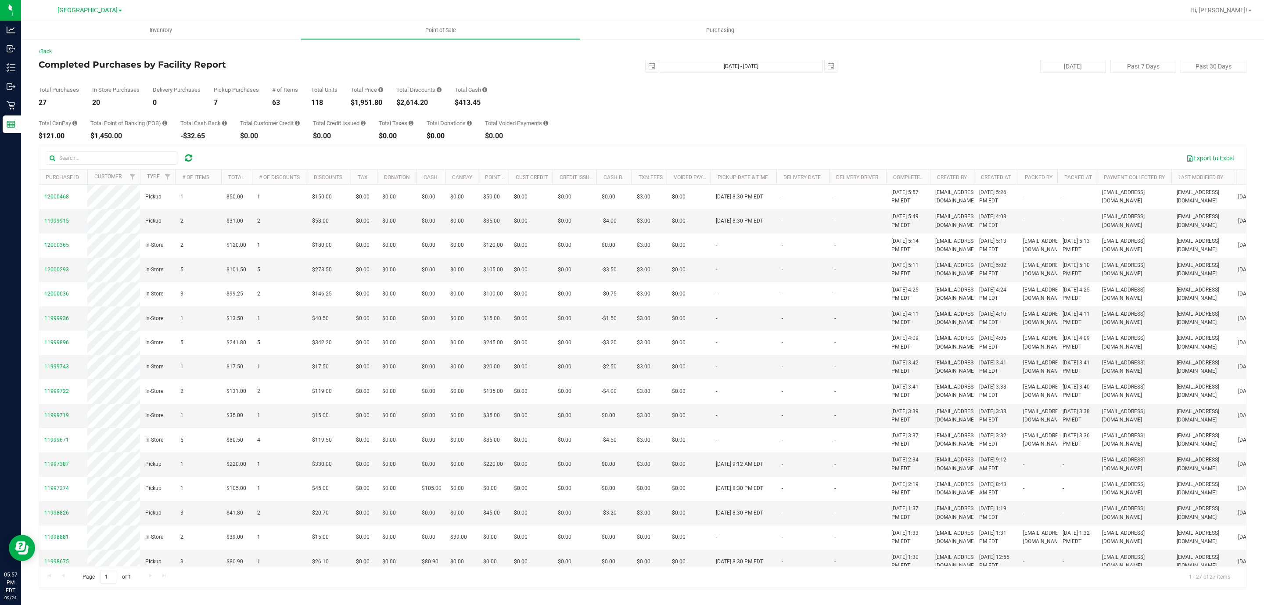
click at [367, 97] on div "Total Price $1,951.80" at bounding box center [367, 96] width 32 height 19
copy div "1,951.80"
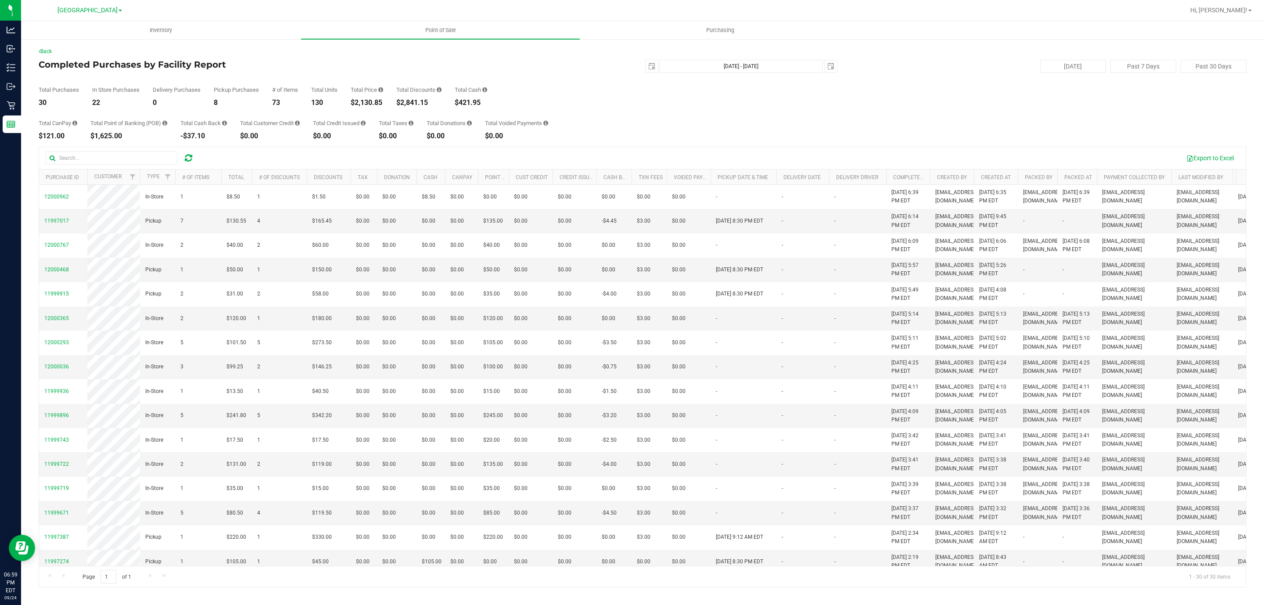
click at [358, 96] on div "Total Price $2,130.85" at bounding box center [367, 96] width 32 height 19
click at [360, 110] on div "Total CanPay $121.00 Total Point of Banking (POB) $1,625.00 Total Cash Back -$3…" at bounding box center [643, 122] width 1208 height 33
click at [371, 104] on div "$2,130.85" at bounding box center [367, 102] width 32 height 7
copy div "2,130.85"
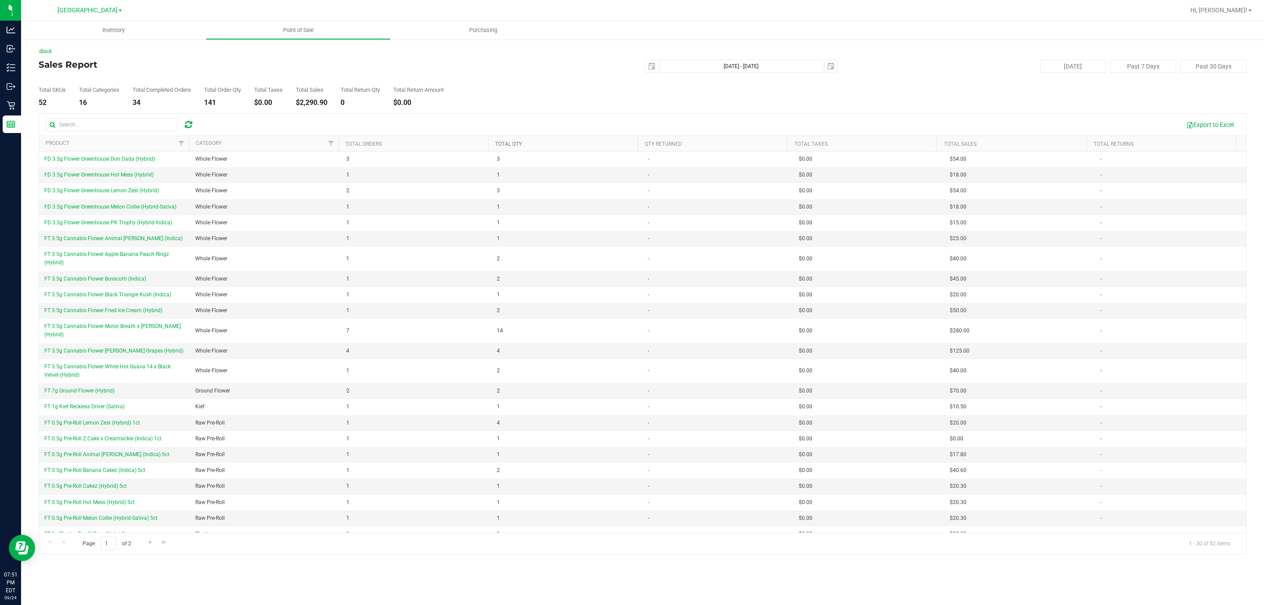
click at [511, 144] on link "Total Qty" at bounding box center [508, 144] width 27 height 6
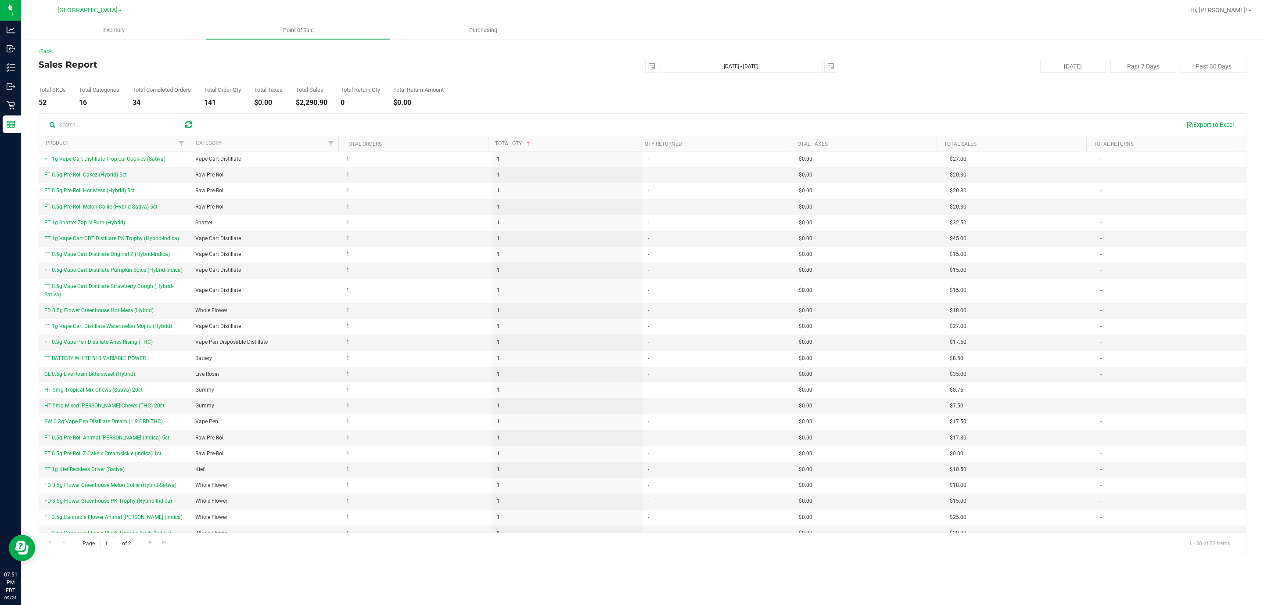
click at [511, 144] on link "Total Qty" at bounding box center [513, 143] width 37 height 6
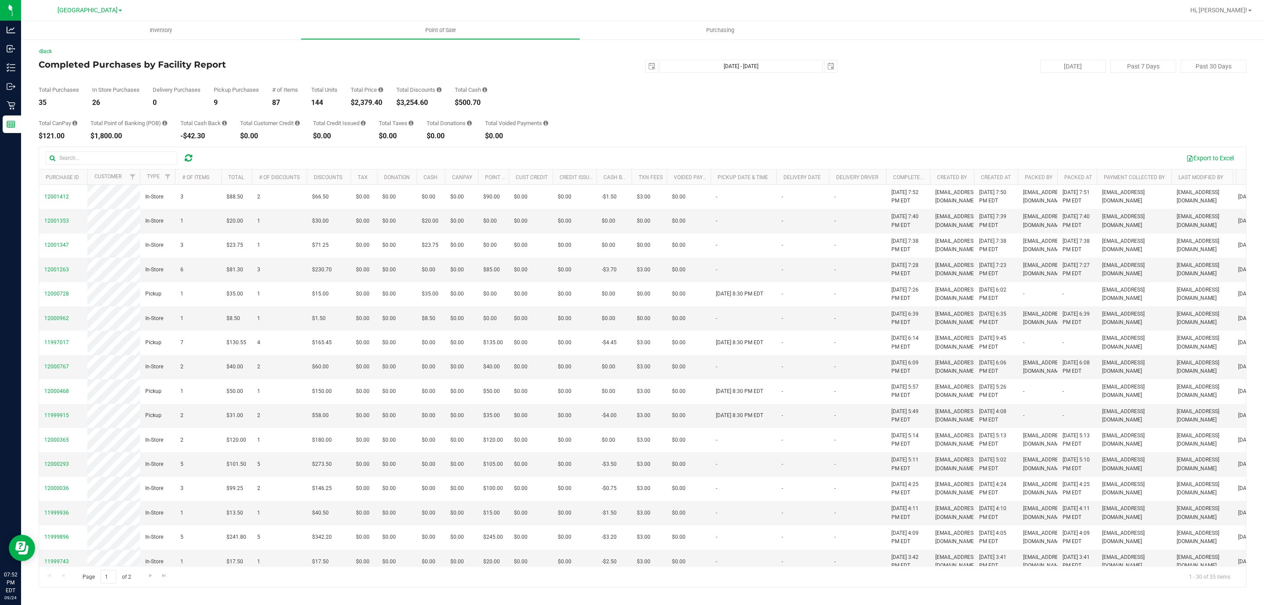
click at [368, 101] on div "$2,379.40" at bounding box center [367, 102] width 32 height 7
copy div "2,379.40"
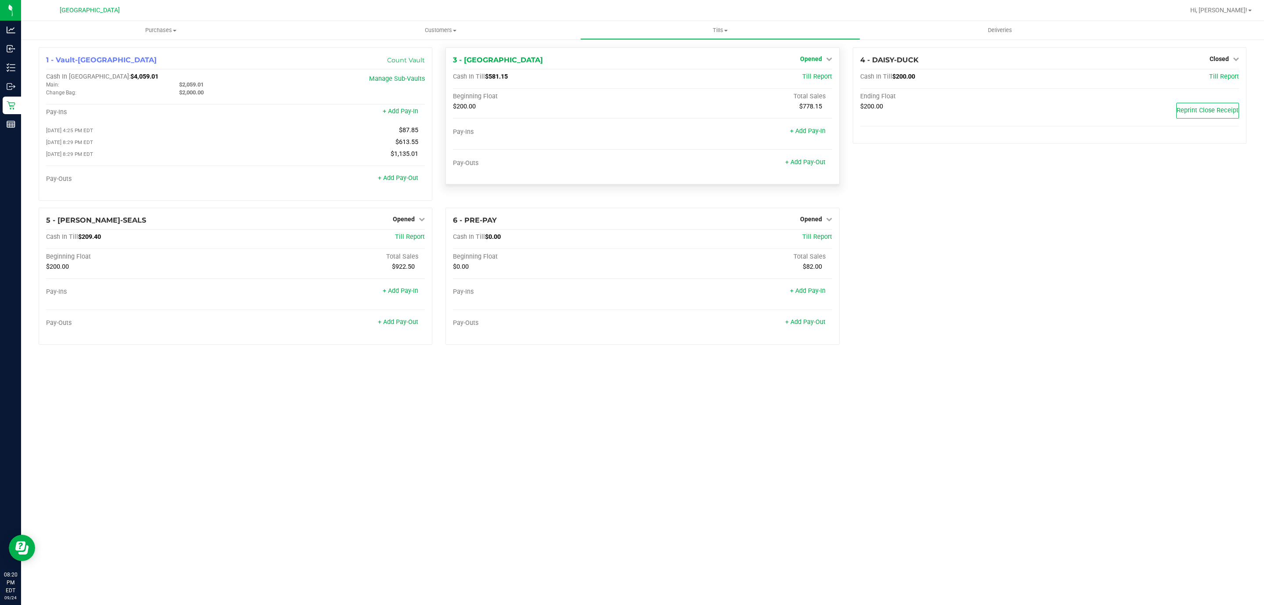
click at [822, 59] on link "Opened" at bounding box center [816, 58] width 32 height 7
click at [813, 76] on link "Close Till" at bounding box center [812, 77] width 24 height 7
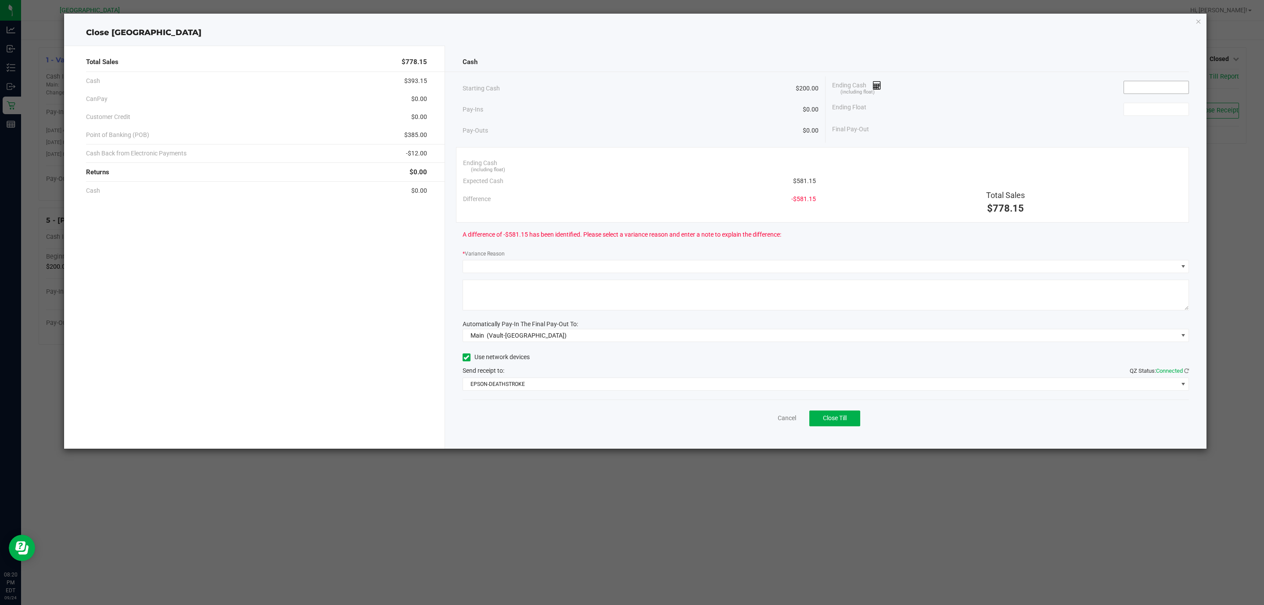
click at [1140, 94] on span at bounding box center [1156, 87] width 65 height 13
click at [1140, 93] on input at bounding box center [1156, 87] width 65 height 12
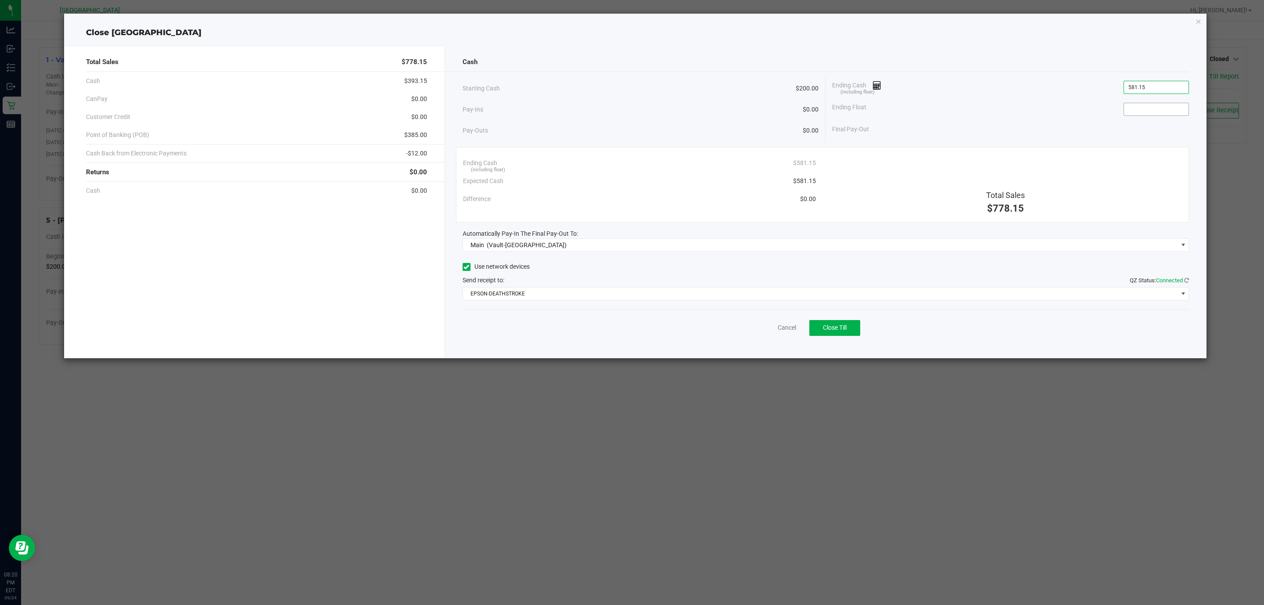
type input "$581.15"
click at [1138, 109] on input at bounding box center [1156, 109] width 65 height 12
type input "$200.00"
click at [611, 103] on div "Pay-Ins $0.00" at bounding box center [641, 110] width 356 height 18
click at [1198, 20] on icon "button" at bounding box center [1199, 21] width 6 height 11
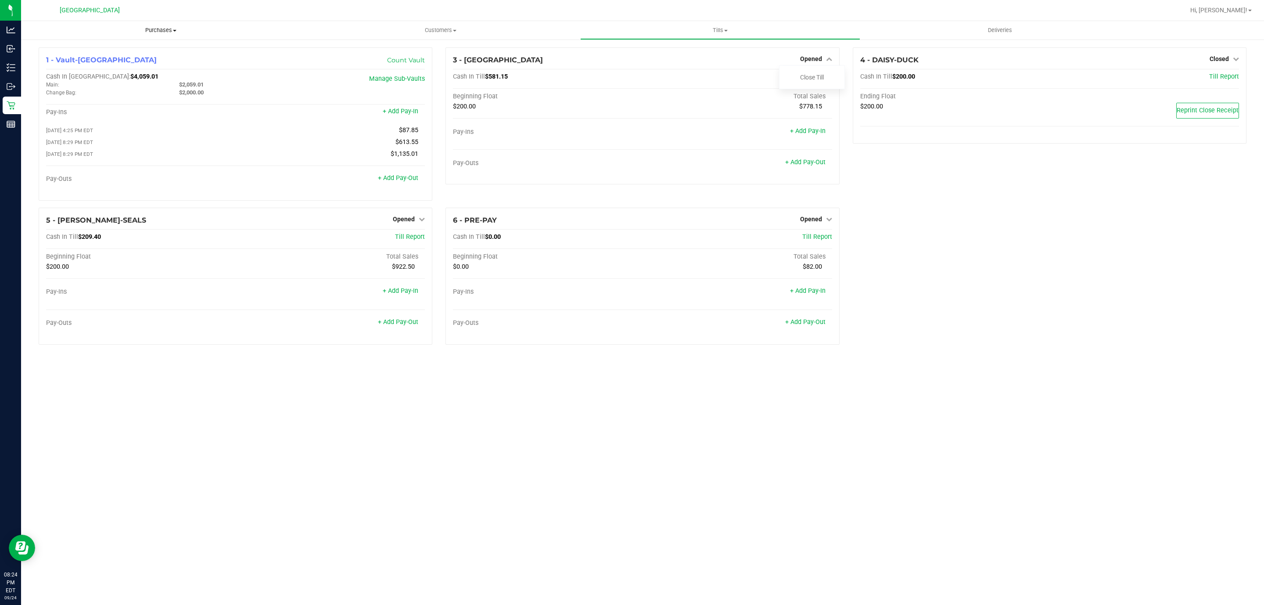
click at [160, 28] on span "Purchases" at bounding box center [161, 30] width 280 height 8
click at [129, 61] on li "Fulfillment" at bounding box center [161, 63] width 280 height 11
